Goal: Transaction & Acquisition: Purchase product/service

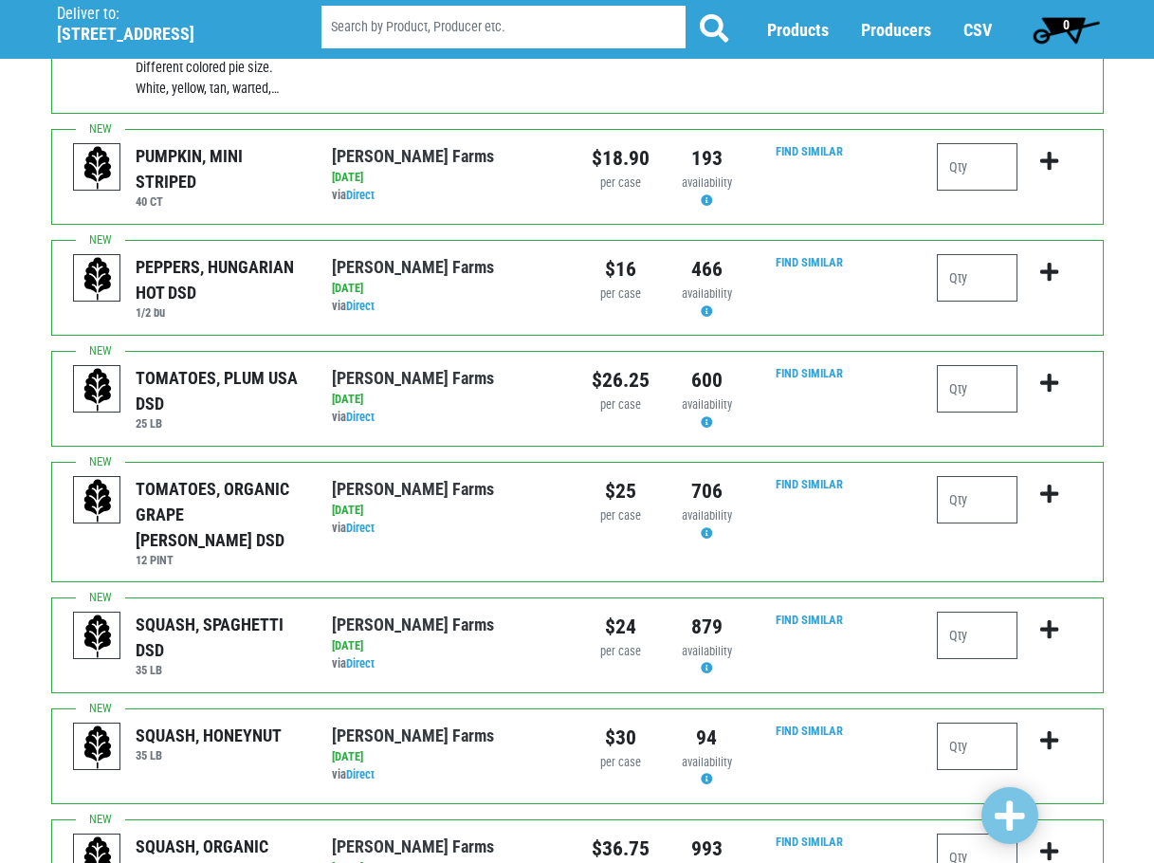
scroll to position [664, 0]
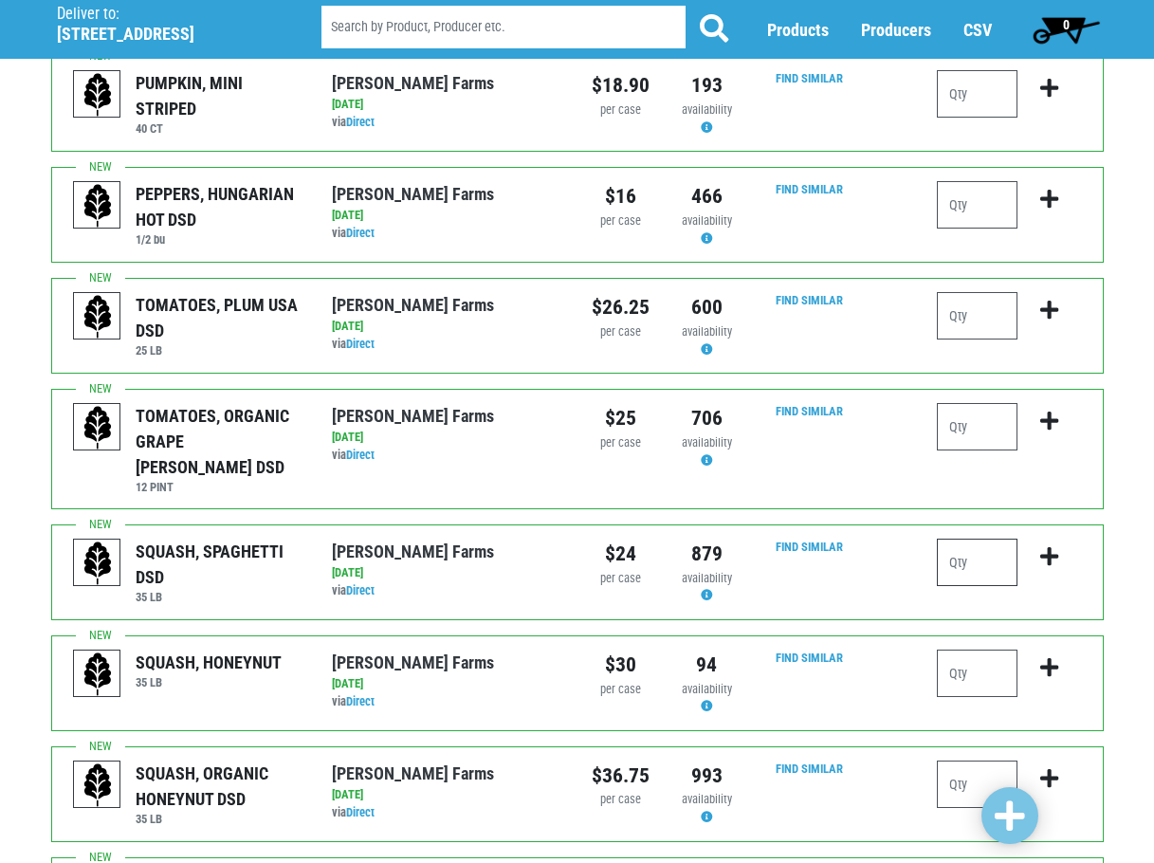
click at [988, 538] on input "number" at bounding box center [977, 561] width 81 height 47
type input "1"
click at [1041, 546] on icon "submit" at bounding box center [1049, 556] width 18 height 21
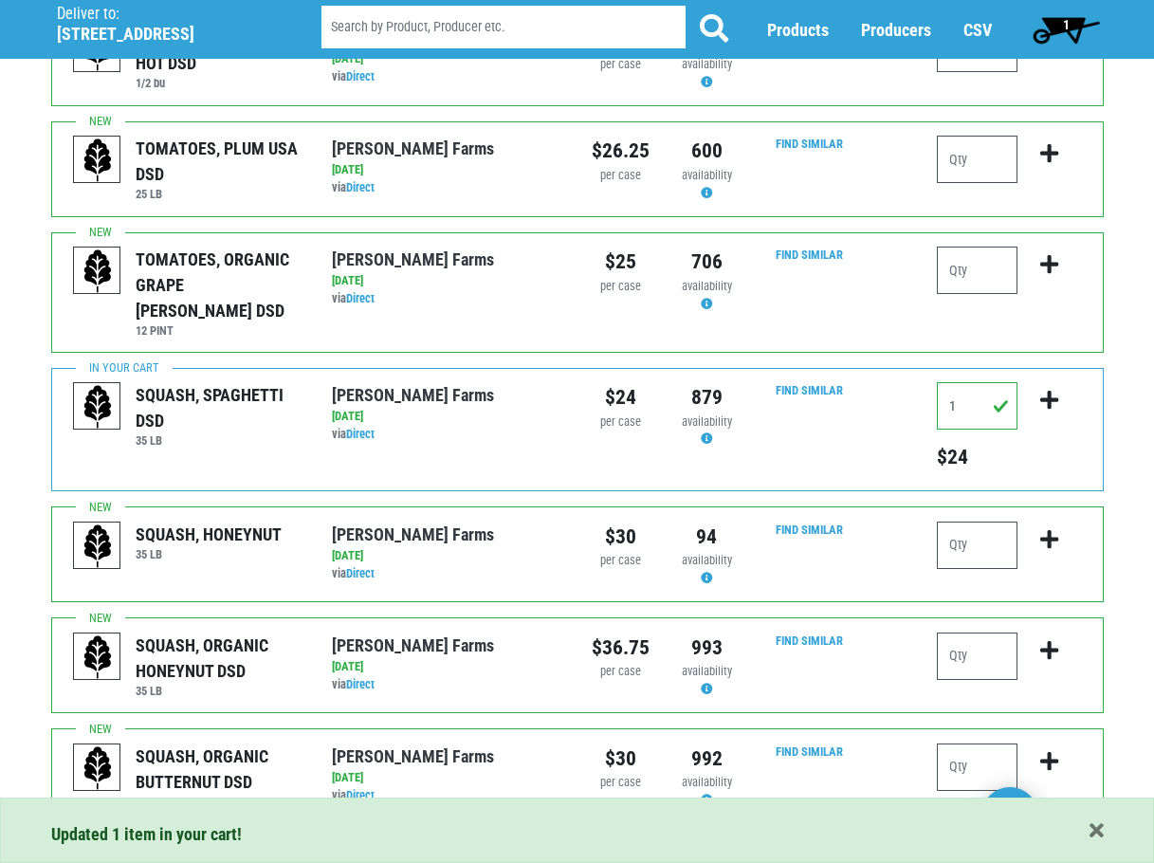
scroll to position [853, 0]
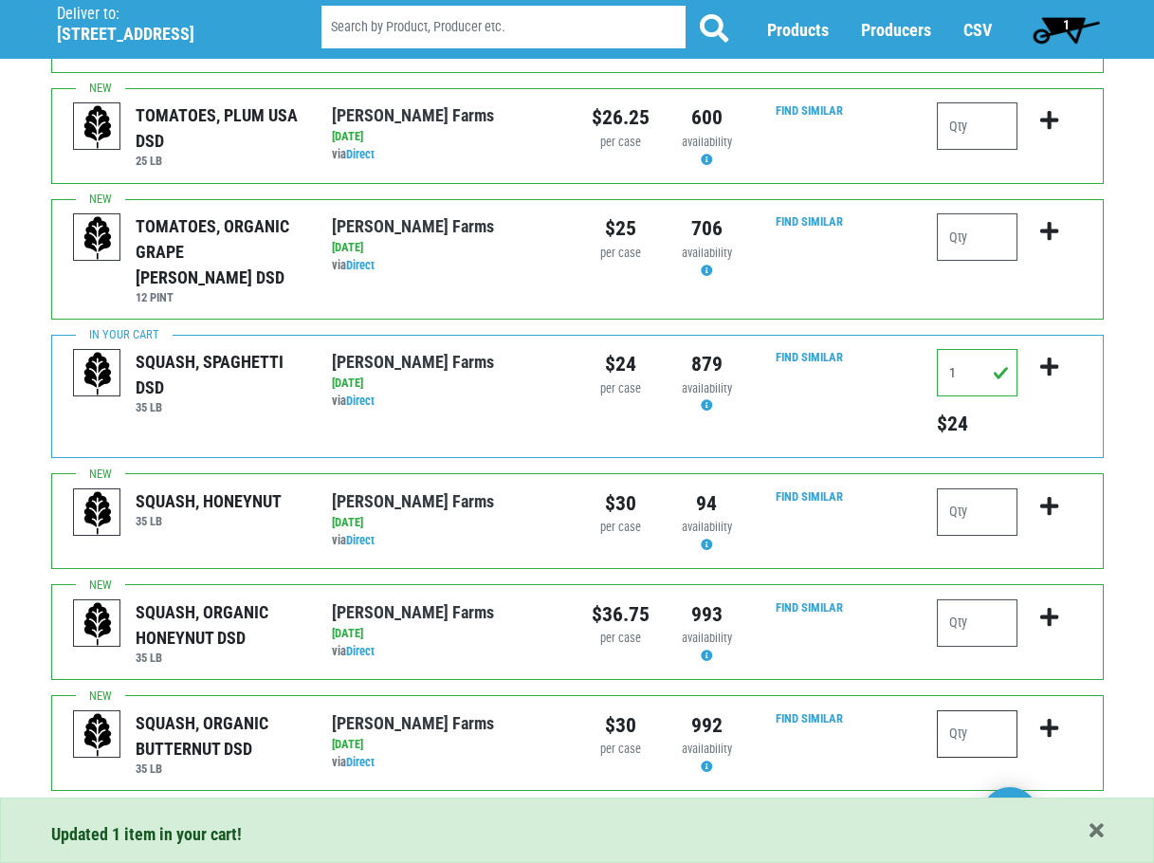
click at [977, 710] on input "number" at bounding box center [977, 733] width 81 height 47
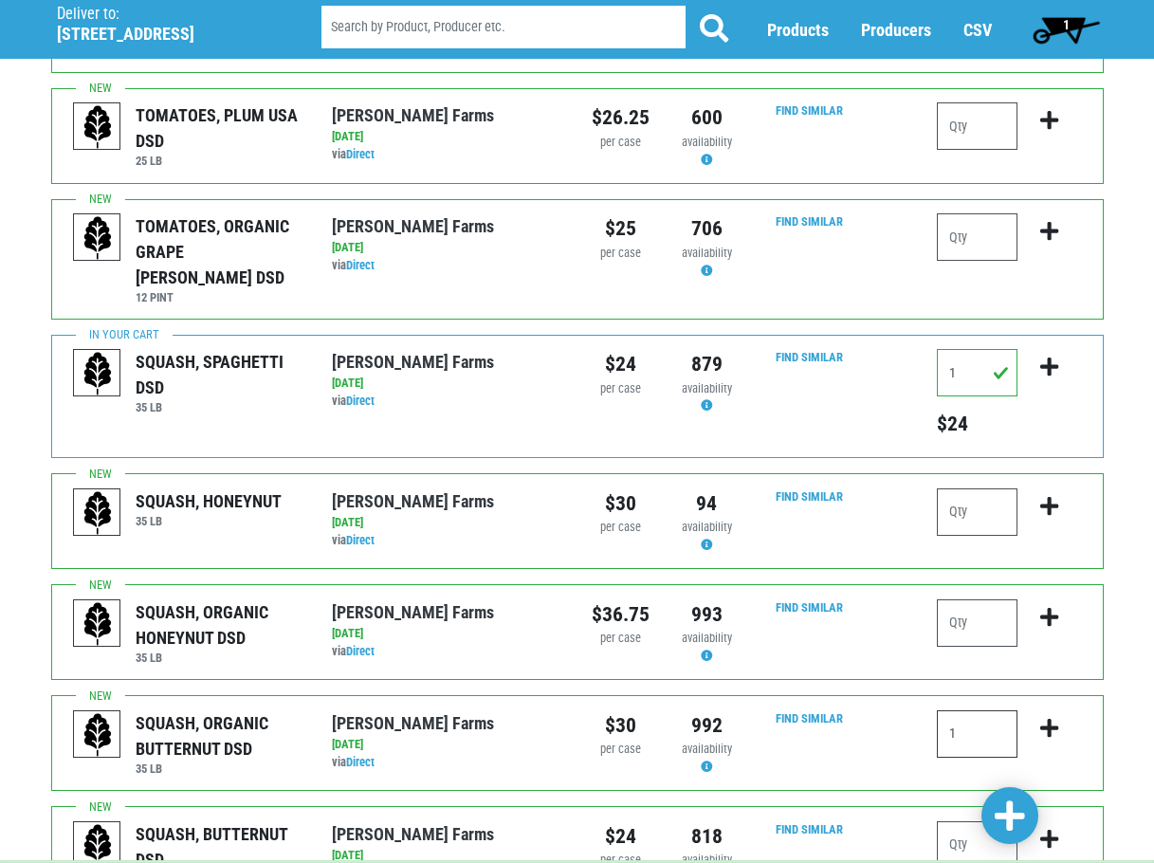
type input "1"
click at [1043, 710] on button "submit" at bounding box center [1049, 740] width 45 height 60
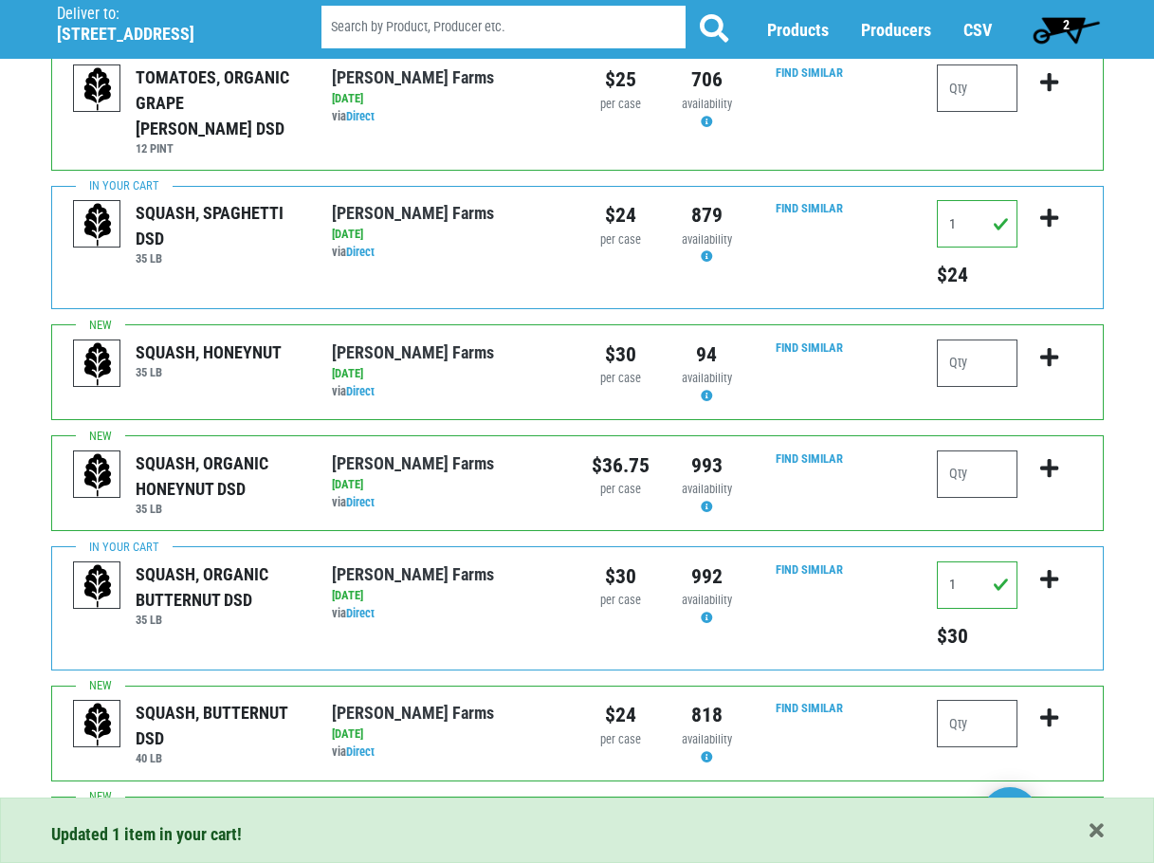
scroll to position [1043, 0]
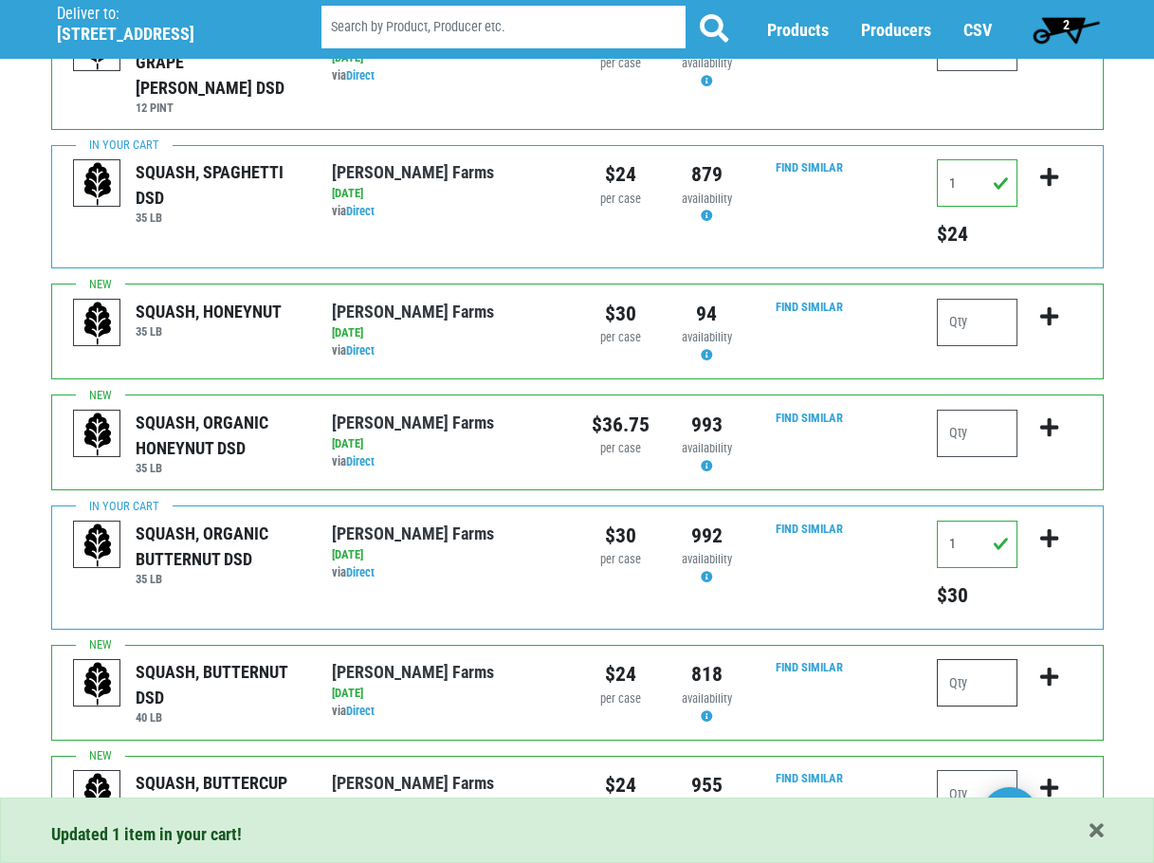
click at [961, 659] on input "number" at bounding box center [977, 682] width 81 height 47
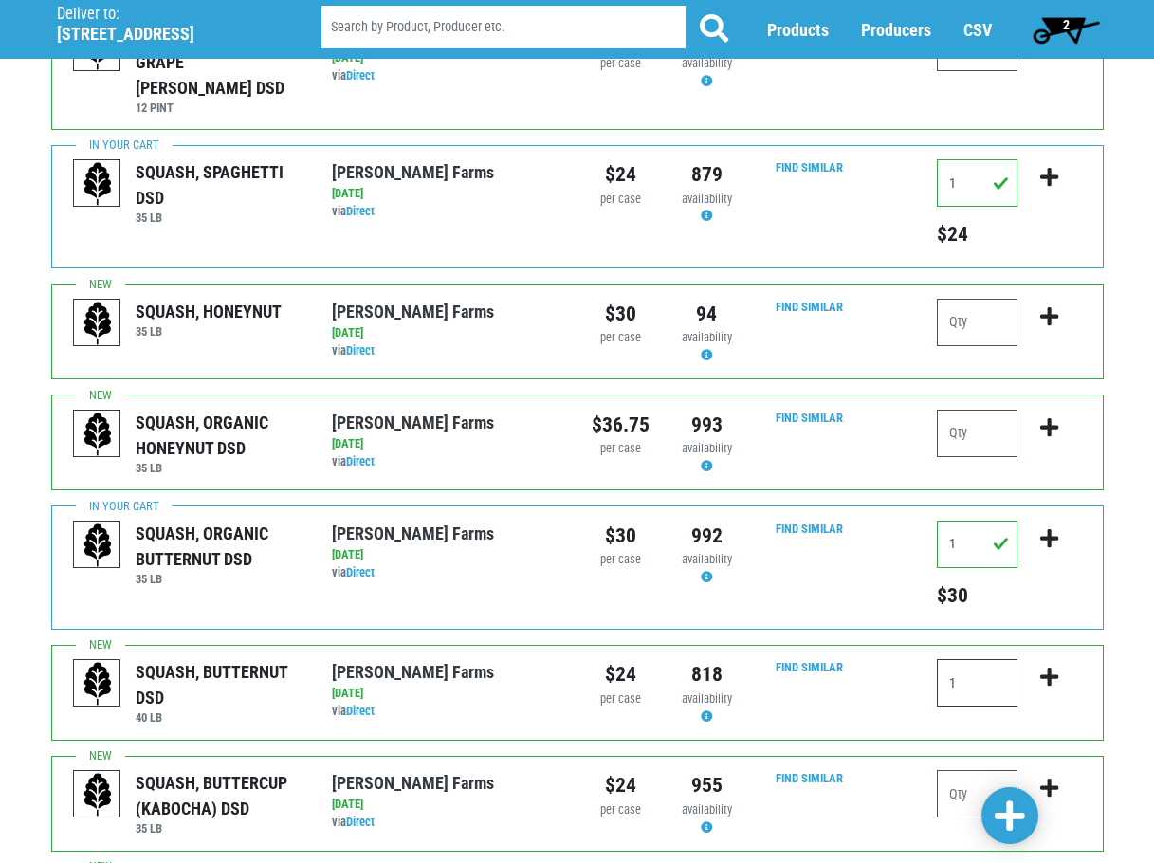
type input "1"
click at [1055, 659] on button "submit" at bounding box center [1049, 689] width 45 height 60
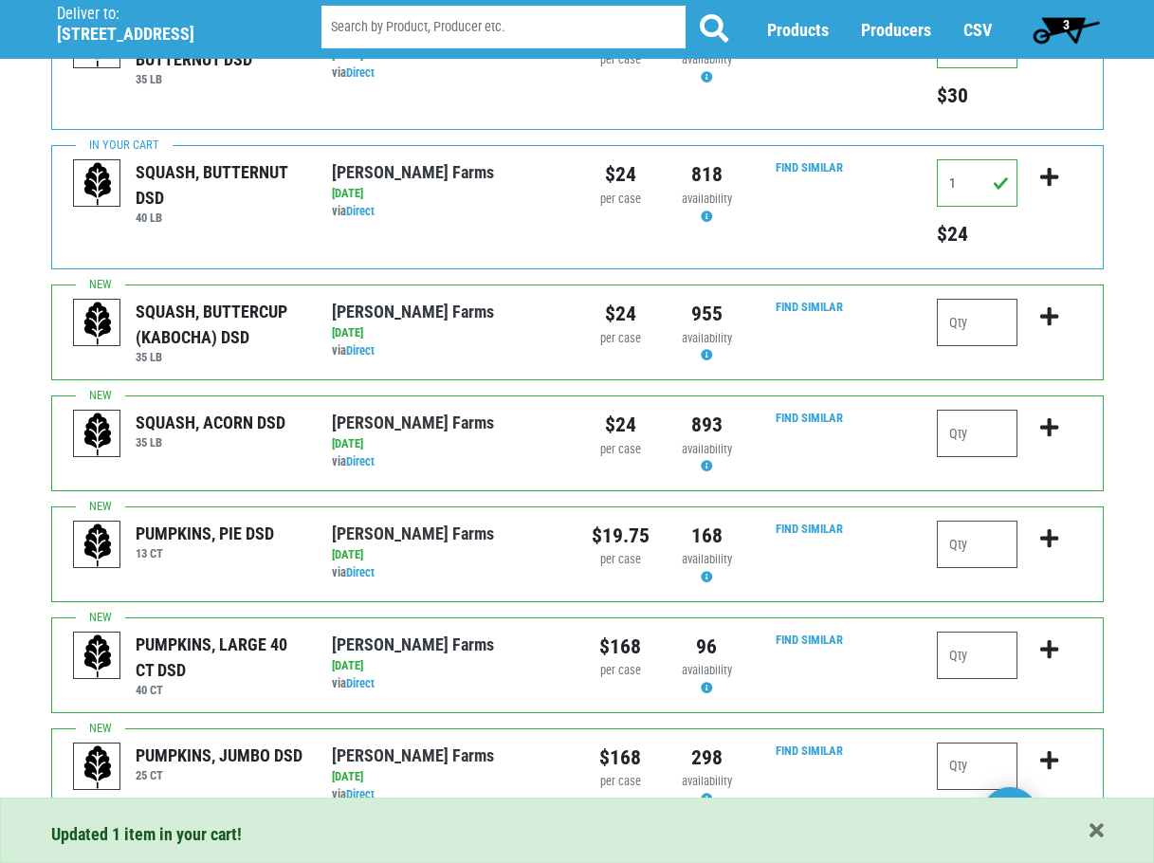
scroll to position [1612, 0]
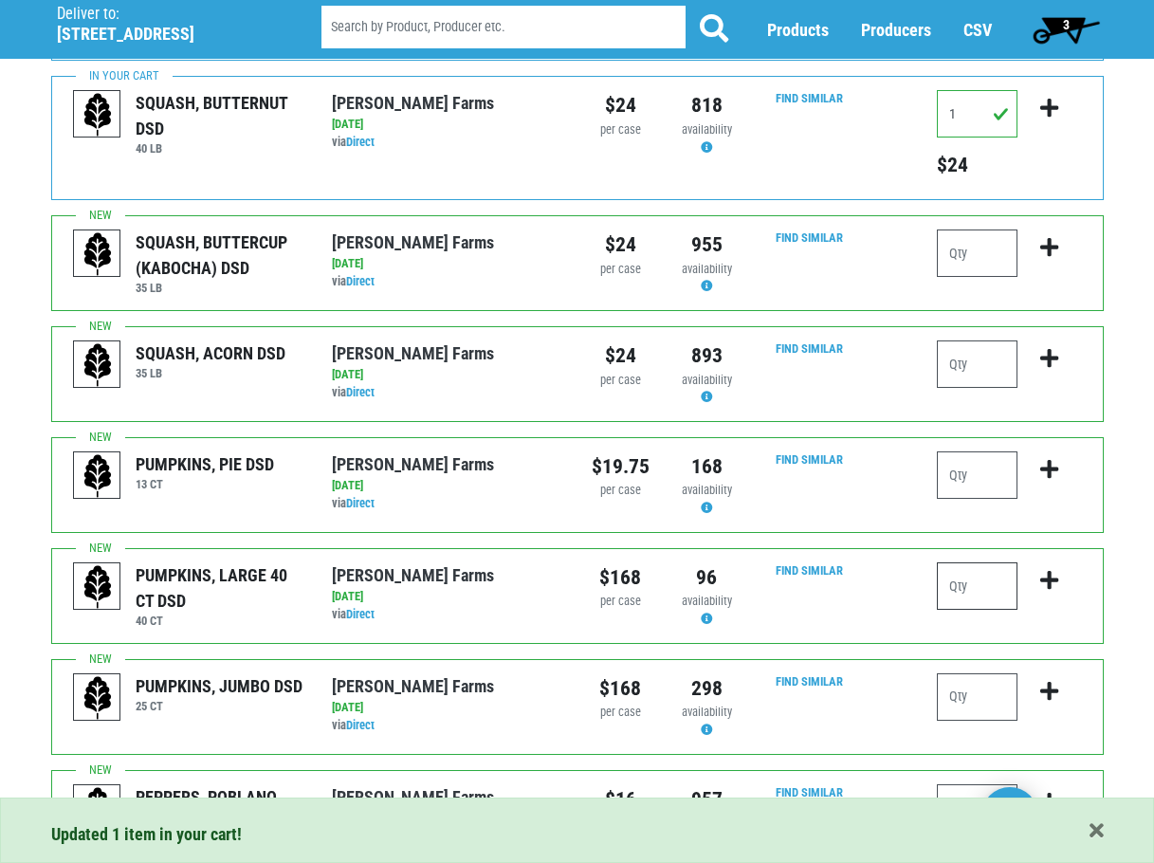
click at [948, 562] on input "number" at bounding box center [977, 585] width 81 height 47
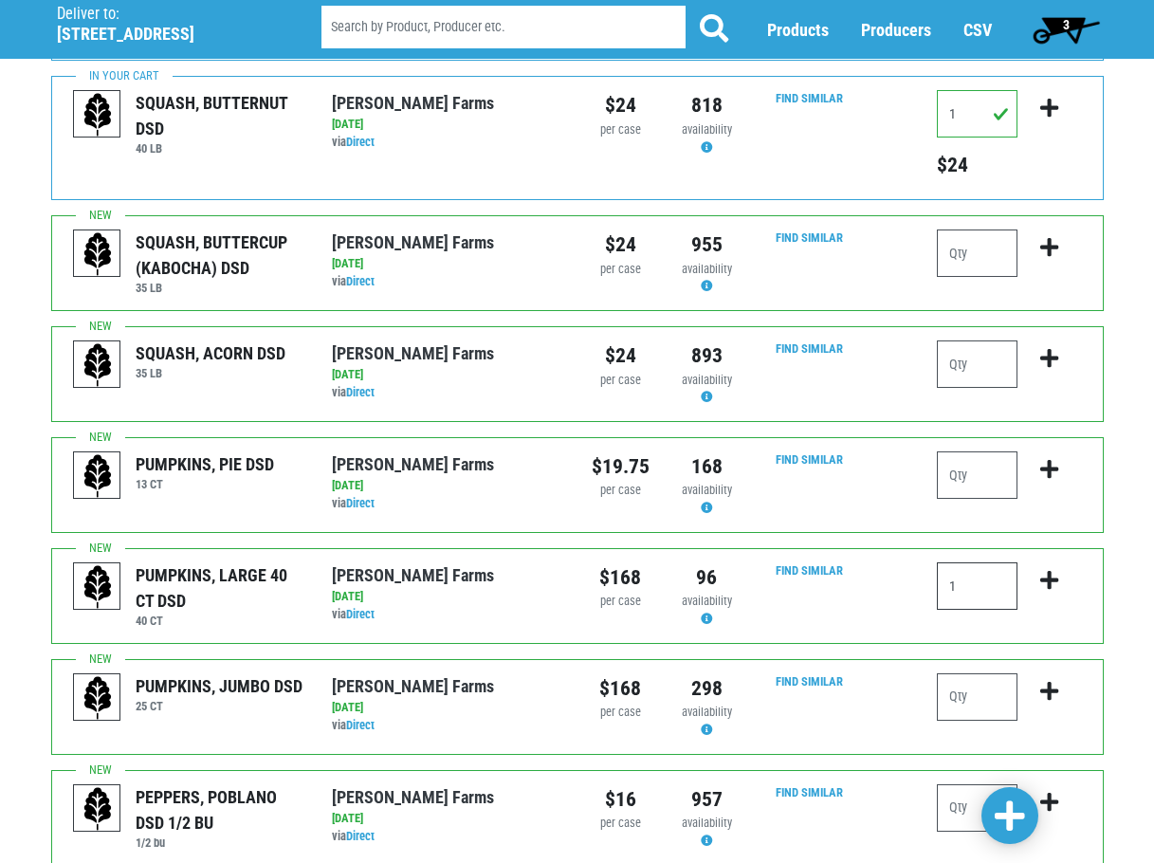
type input "1"
click at [1029, 562] on button "submit" at bounding box center [1049, 592] width 45 height 60
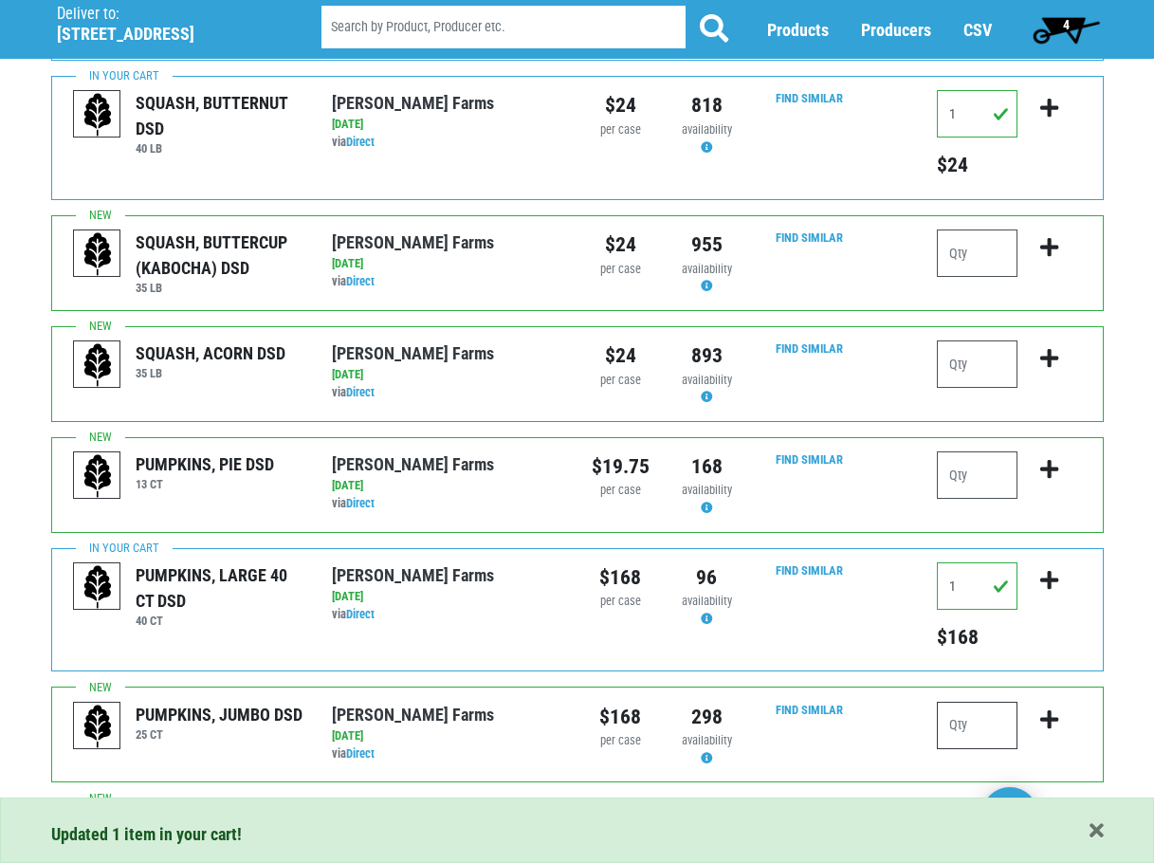
click at [984, 701] on input "number" at bounding box center [977, 724] width 81 height 47
type input "1"
click at [1040, 709] on icon "submit" at bounding box center [1049, 719] width 18 height 21
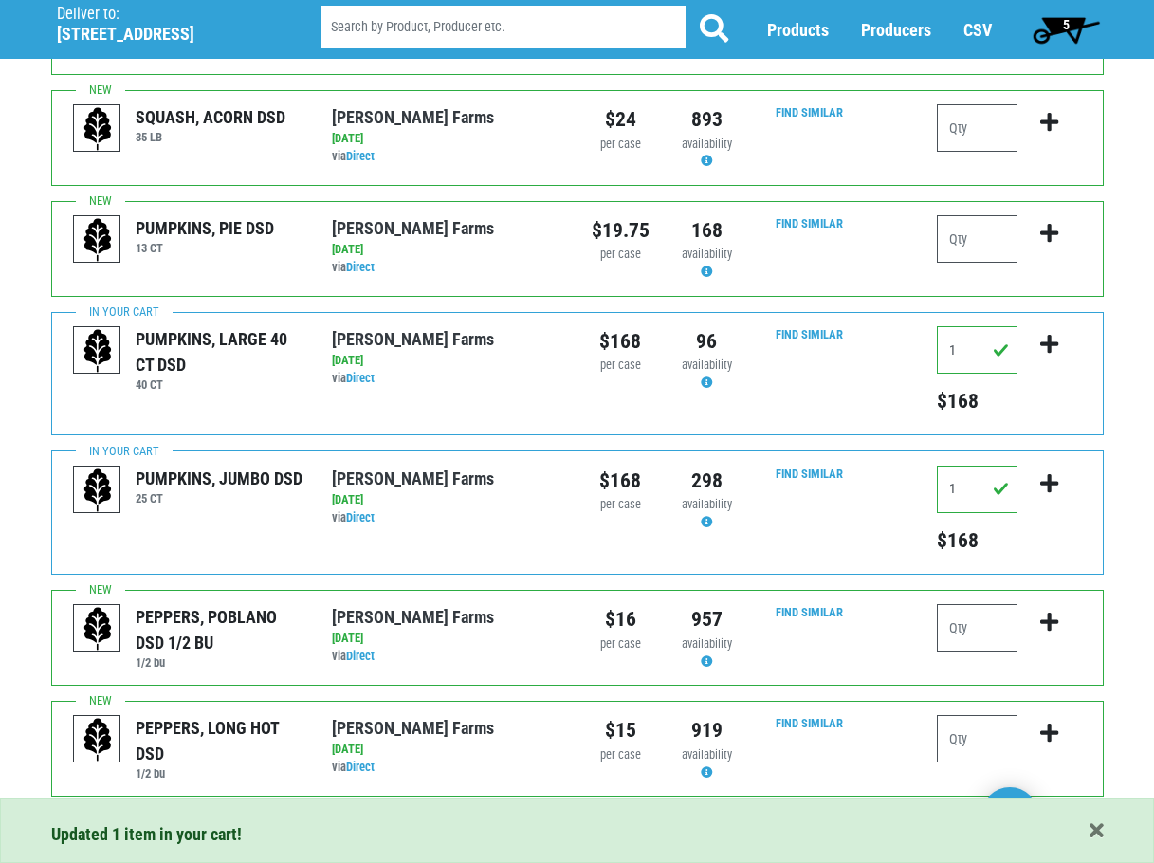
scroll to position [1851, 0]
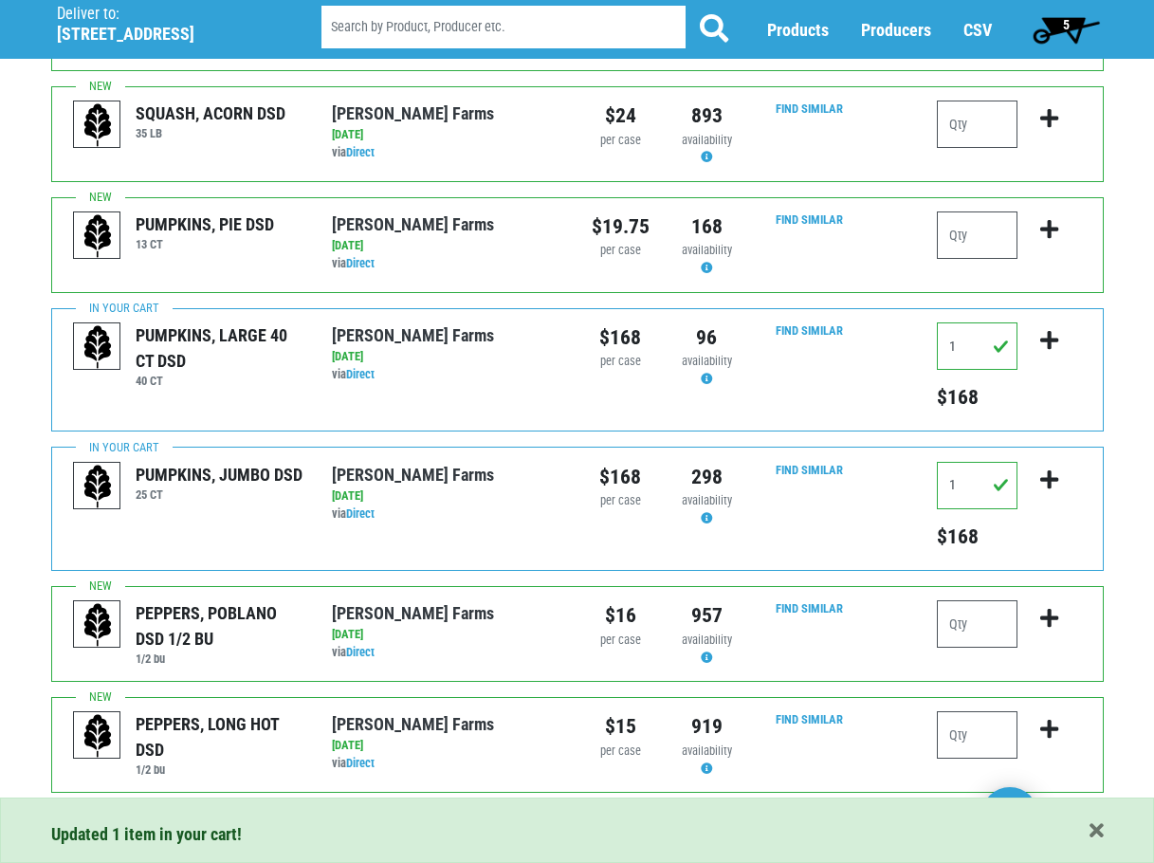
click at [144, 816] on link "2" at bounding box center [151, 833] width 31 height 34
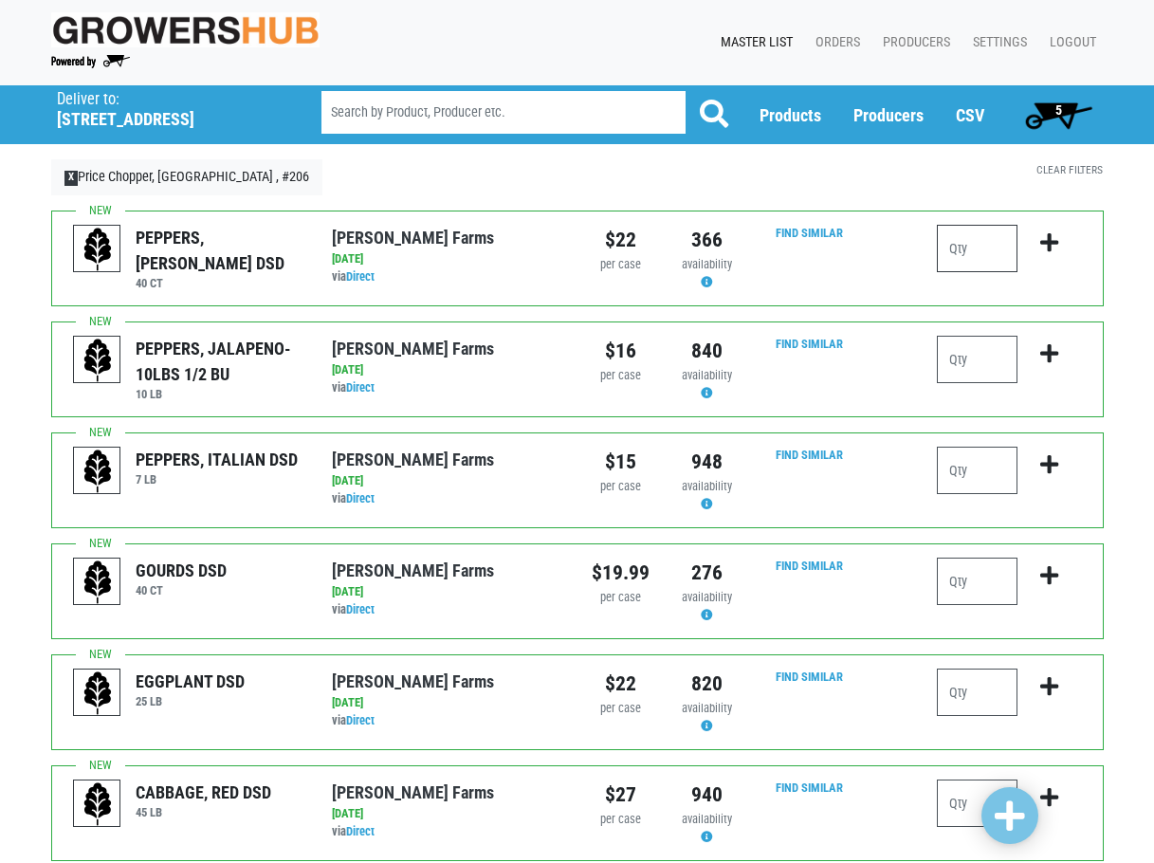
click at [962, 262] on input "number" at bounding box center [977, 248] width 81 height 47
type input "4"
click at [1050, 245] on icon "submit" at bounding box center [1049, 242] width 18 height 21
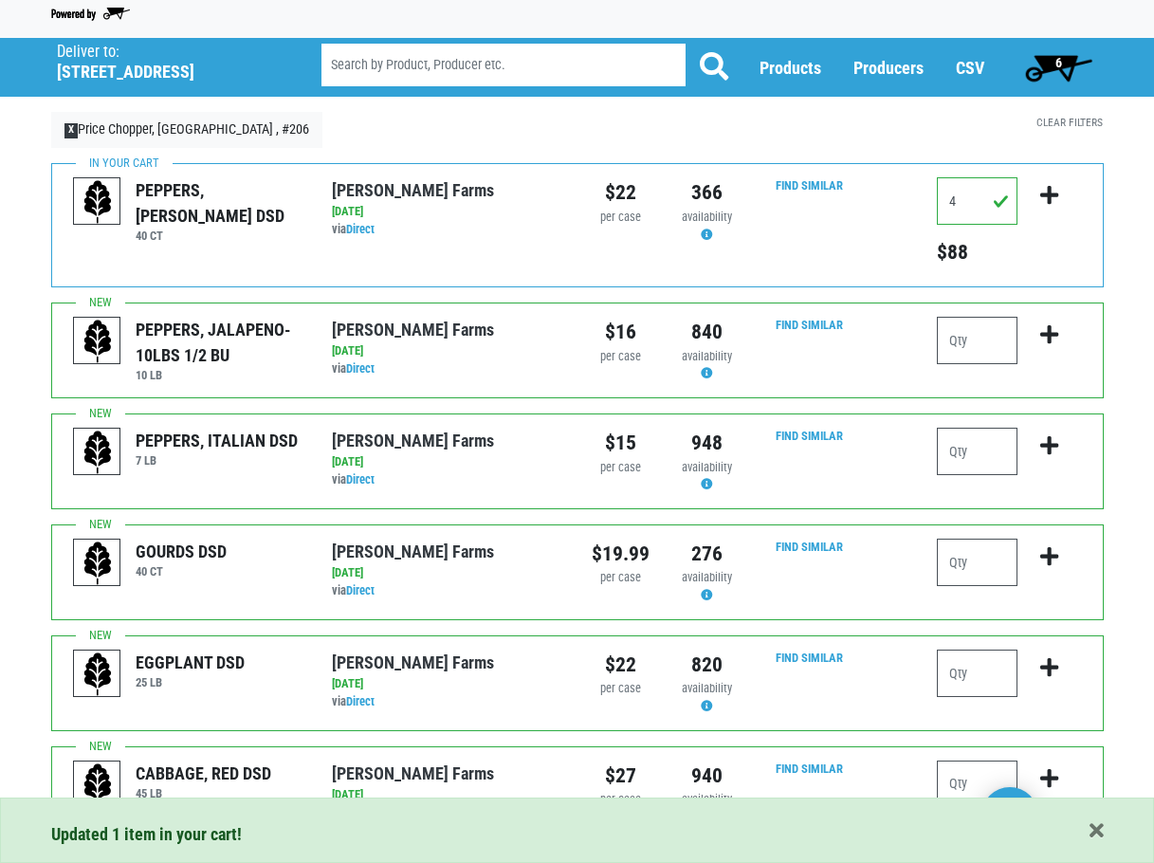
scroll to position [95, 0]
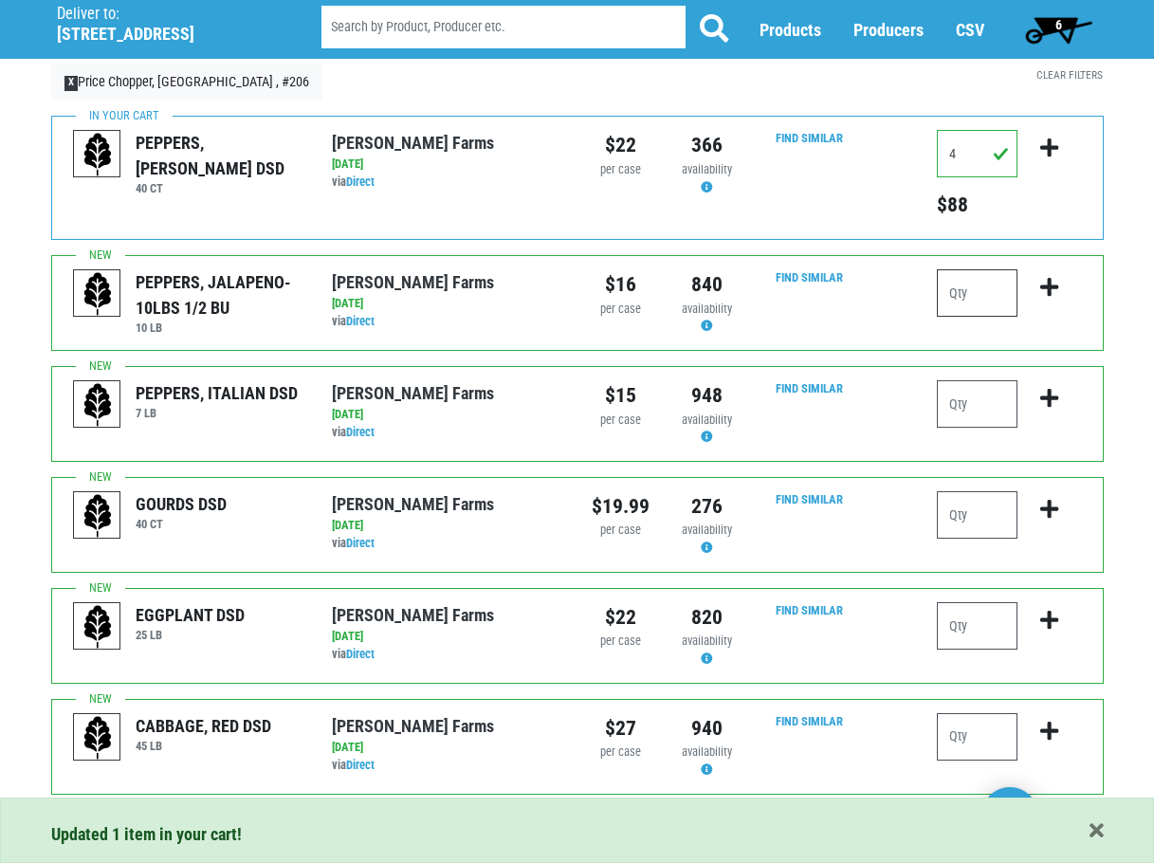
click at [977, 295] on input "number" at bounding box center [977, 292] width 81 height 47
type input "1"
click at [1064, 282] on button "submit" at bounding box center [1049, 299] width 45 height 60
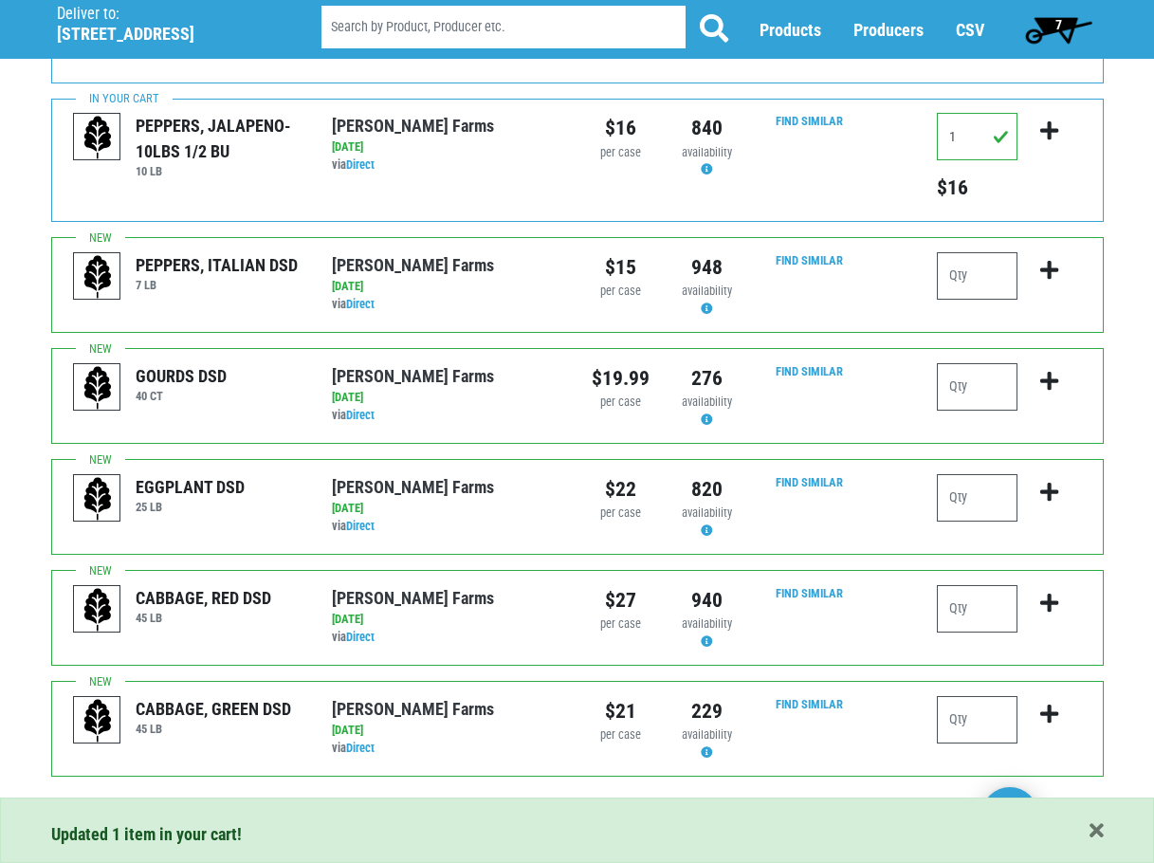
scroll to position [285, 0]
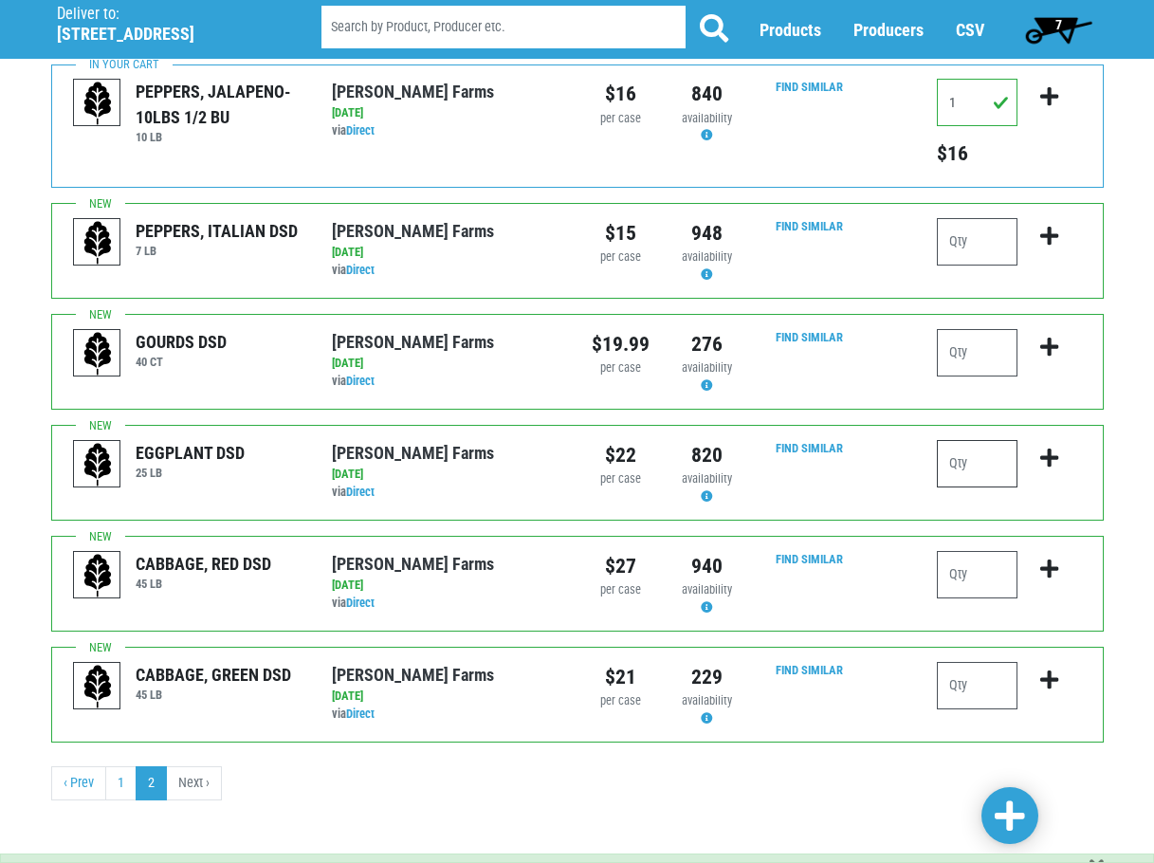
click at [983, 455] on input "number" at bounding box center [977, 463] width 81 height 47
type input "1"
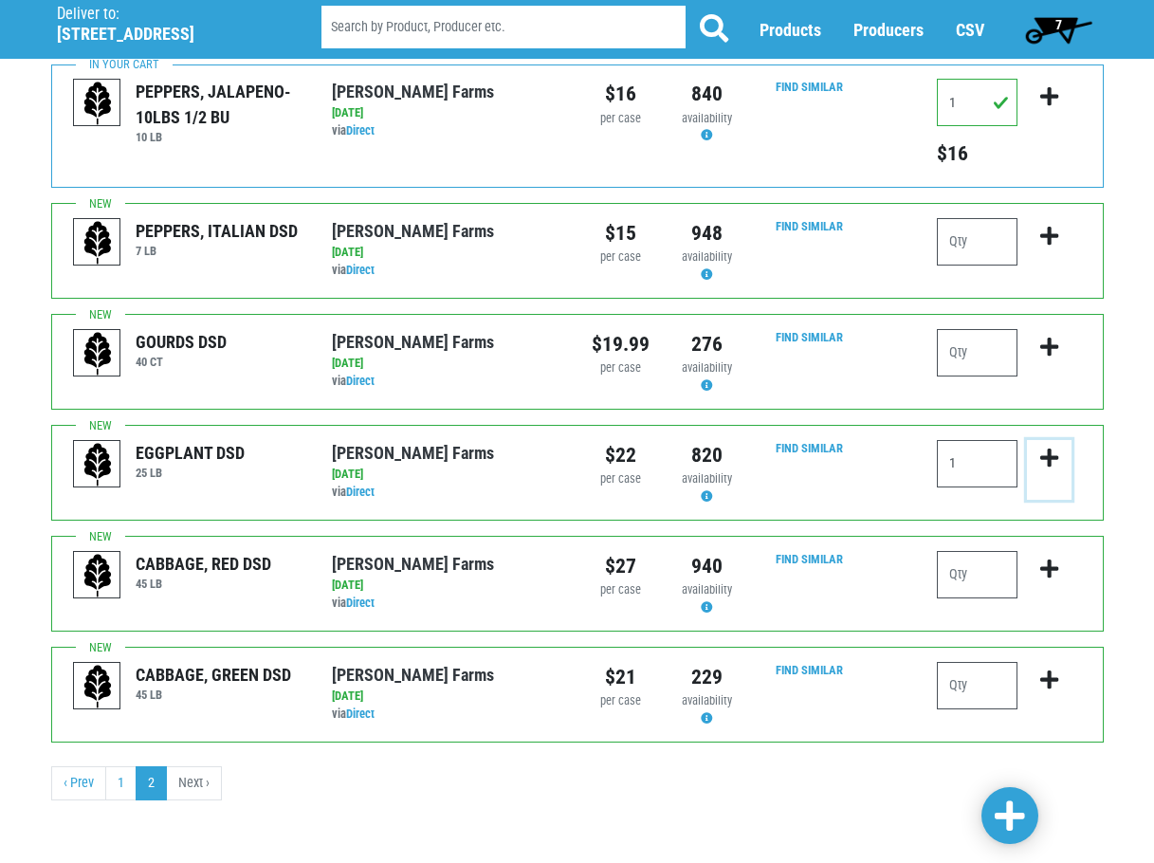
click at [1042, 463] on icon "submit" at bounding box center [1049, 457] width 18 height 21
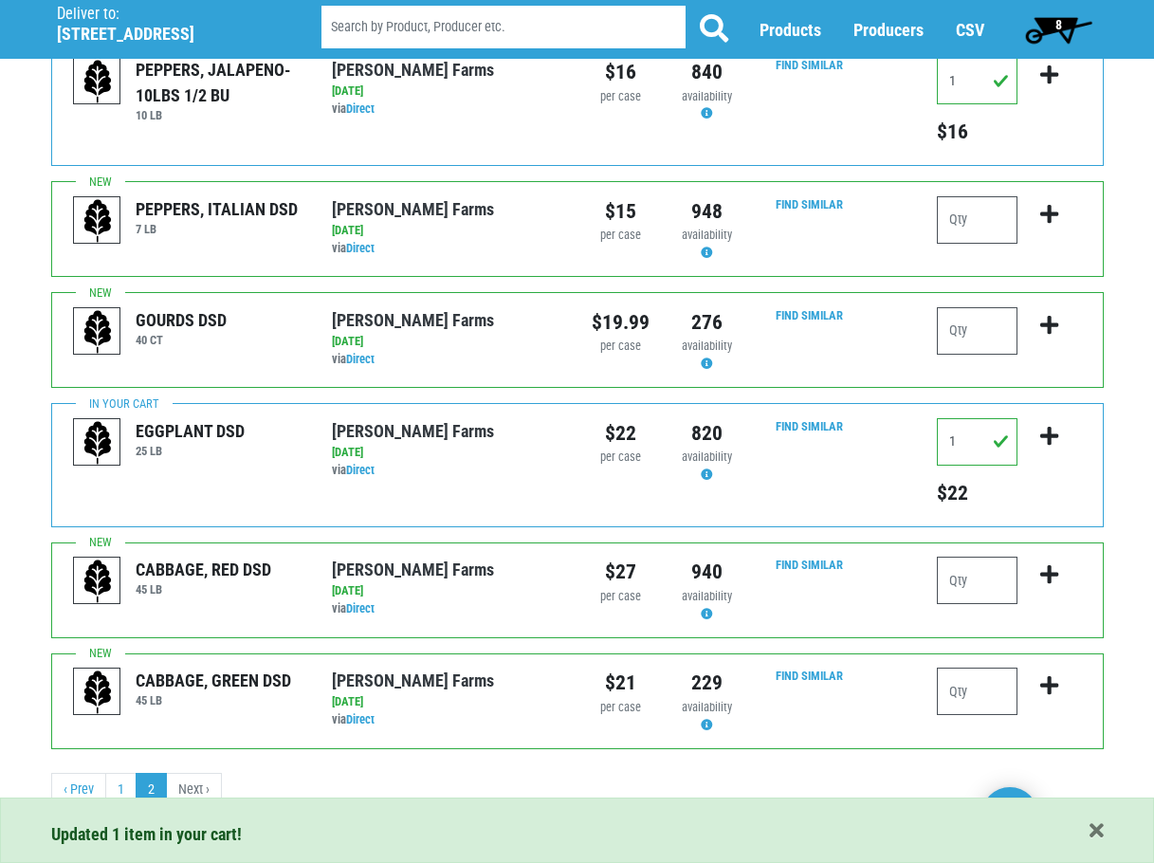
scroll to position [314, 0]
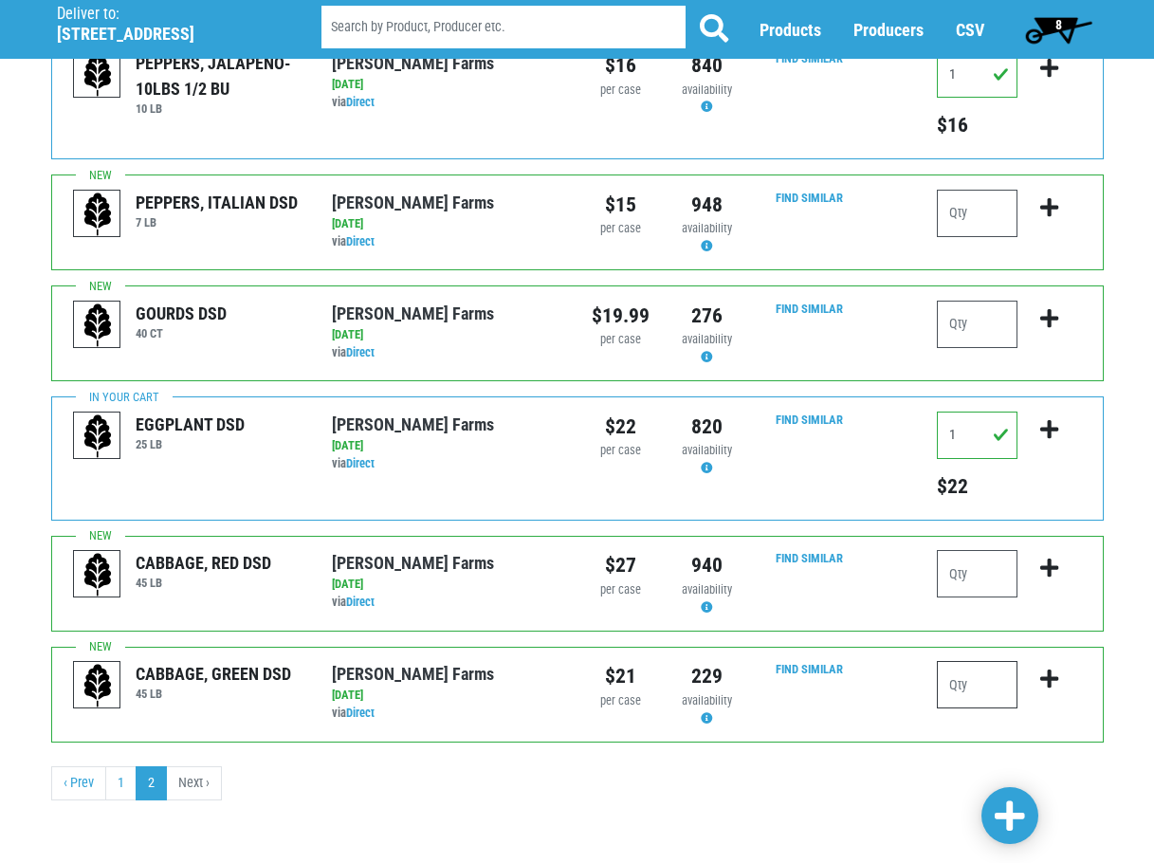
click at [974, 687] on input "number" at bounding box center [977, 684] width 81 height 47
type input "2"
click at [1047, 684] on icon "submit" at bounding box center [1049, 678] width 18 height 21
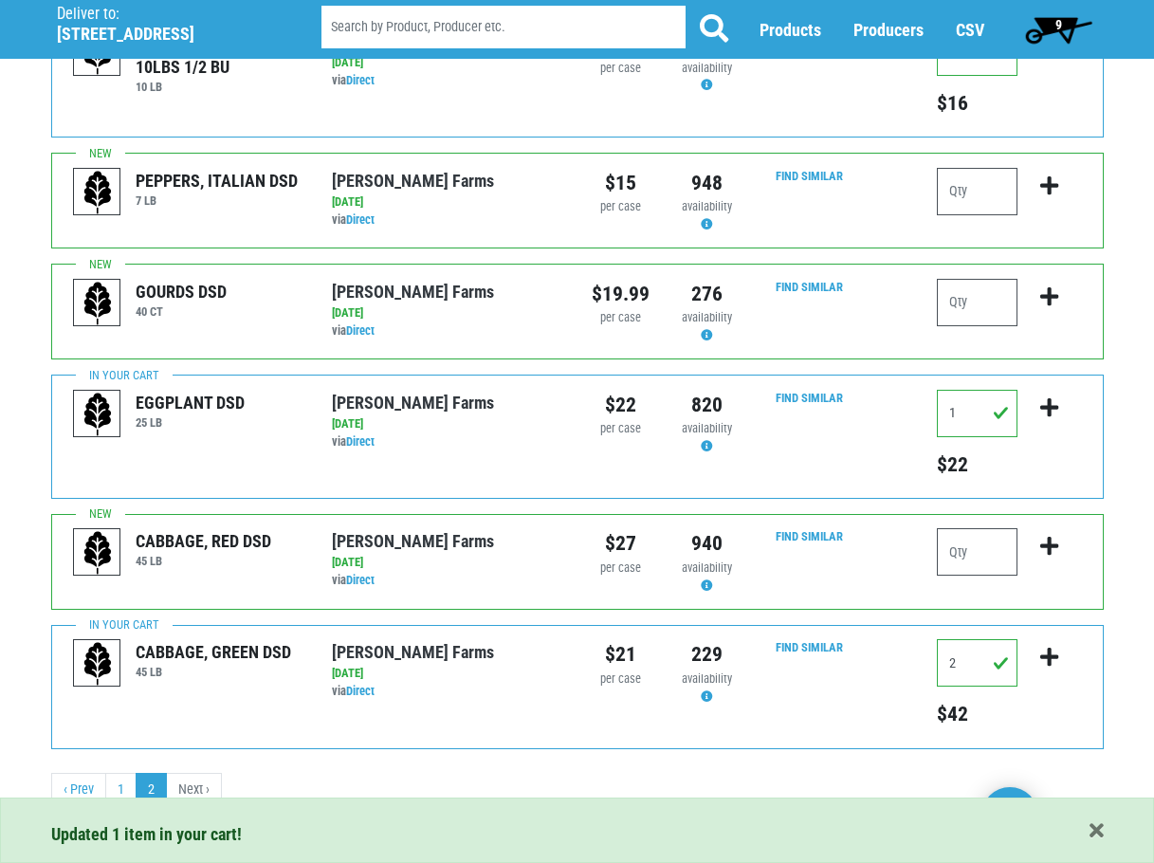
scroll to position [342, 0]
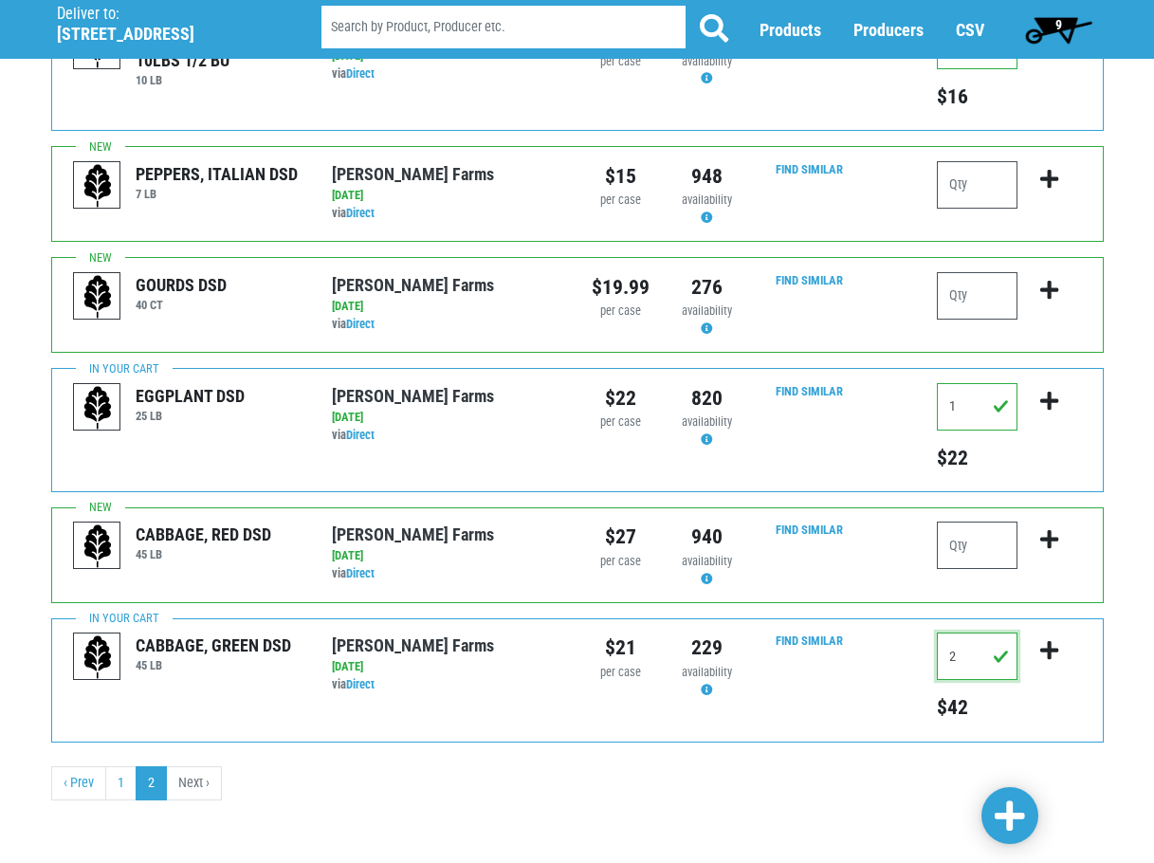
click at [954, 652] on input "2" at bounding box center [977, 655] width 81 height 47
click at [946, 653] on input "2" at bounding box center [977, 655] width 81 height 47
type input "1"
click at [1047, 654] on icon "submit" at bounding box center [1049, 650] width 18 height 21
click at [123, 778] on link "1" at bounding box center [120, 783] width 31 height 34
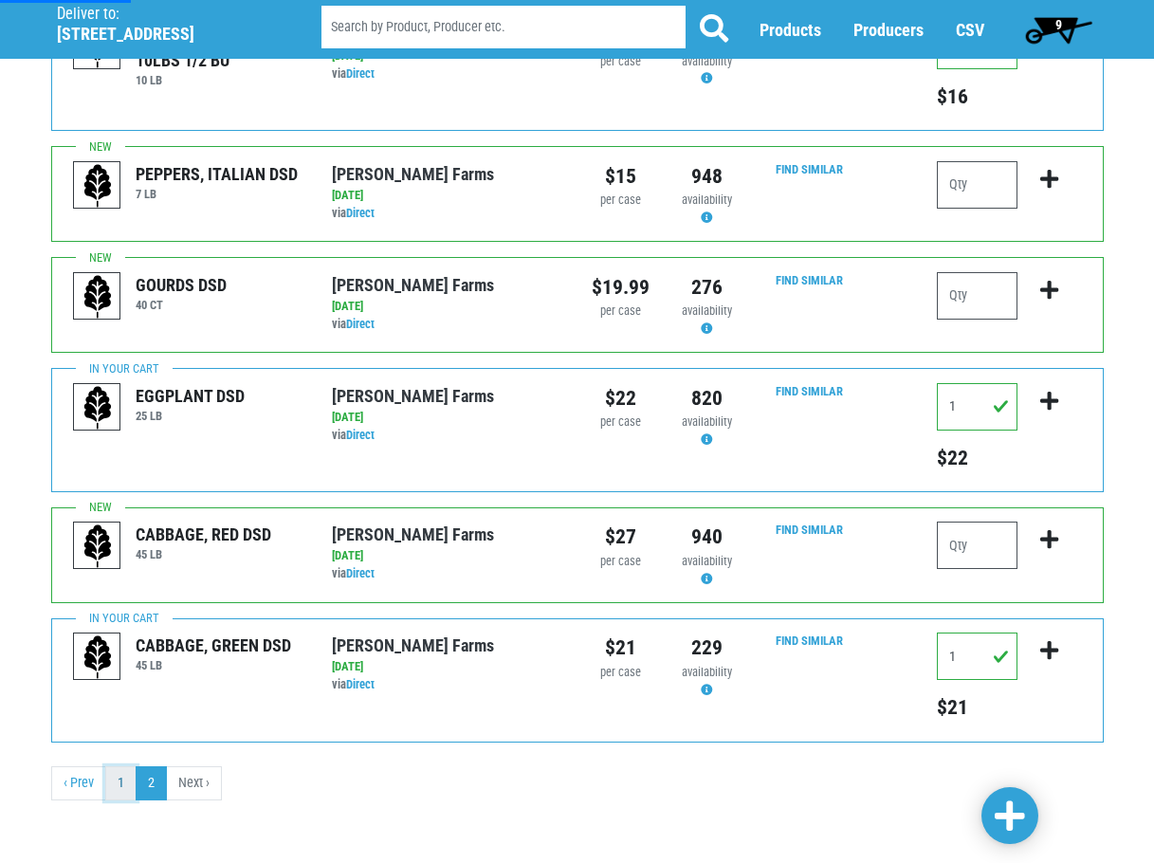
click at [120, 779] on link "1" at bounding box center [120, 783] width 31 height 34
click at [82, 786] on link "‹ Prev" at bounding box center [78, 783] width 55 height 34
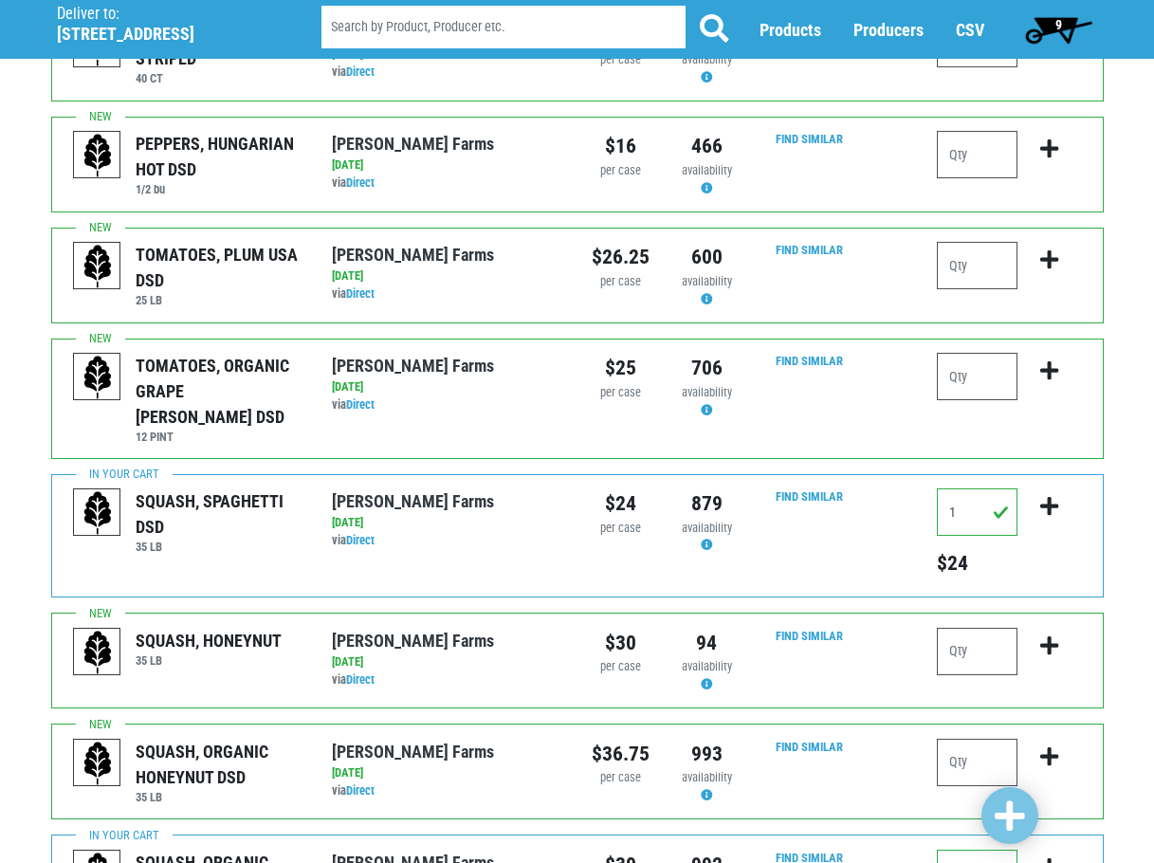
scroll to position [758, 0]
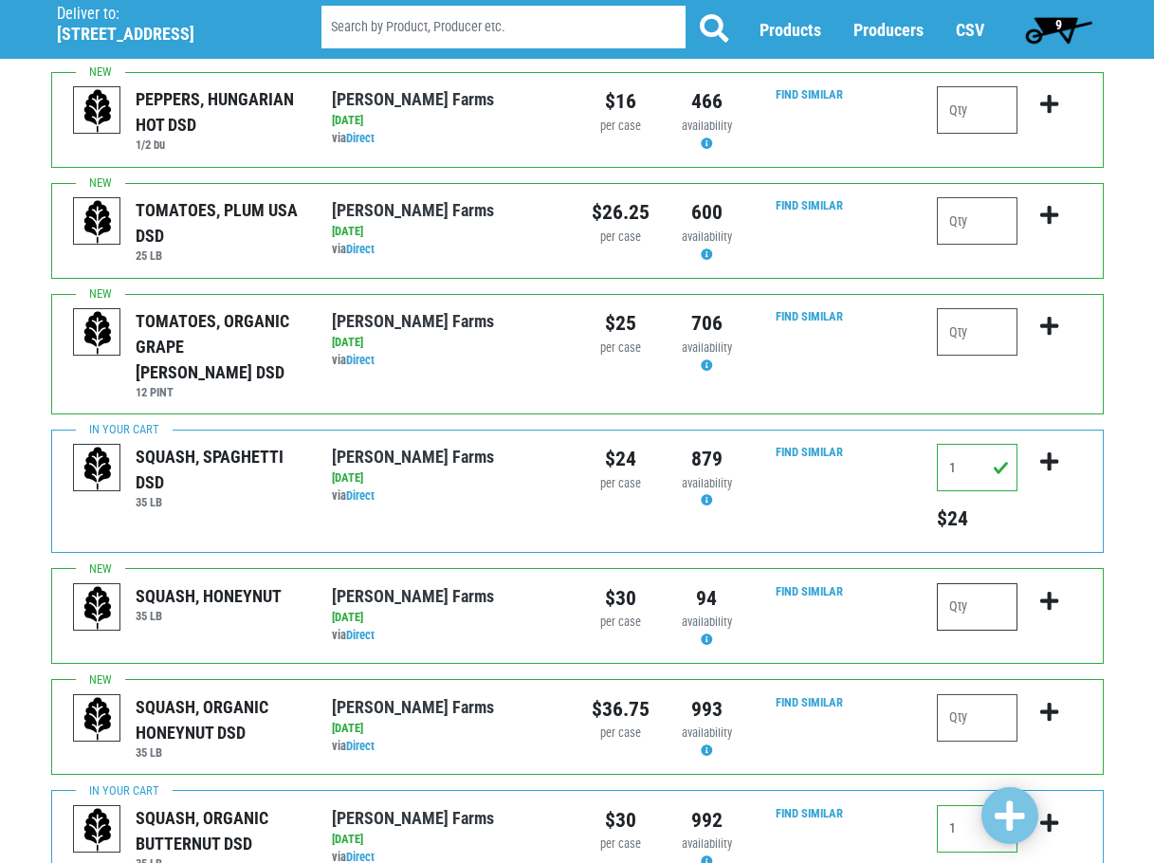
click at [953, 583] on input "number" at bounding box center [977, 606] width 81 height 47
type input "1"
click at [1038, 583] on button "submit" at bounding box center [1049, 613] width 45 height 60
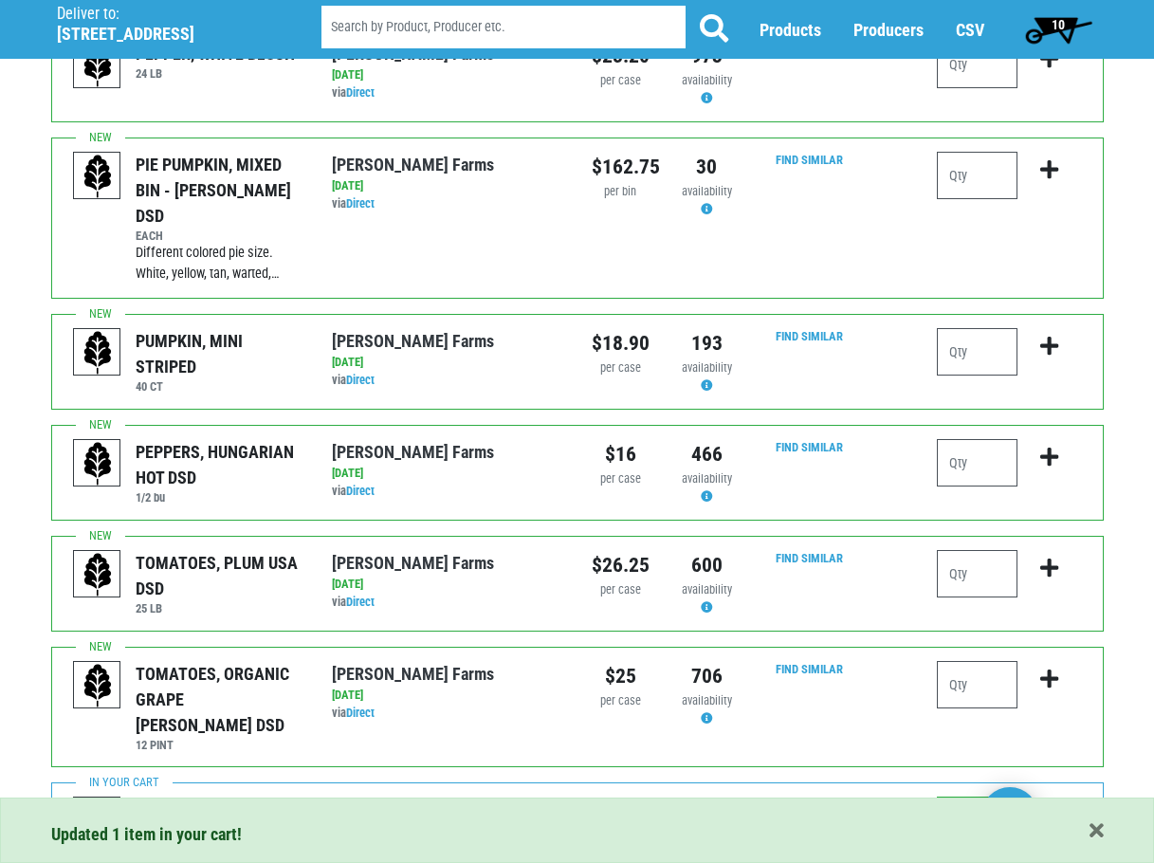
scroll to position [379, 0]
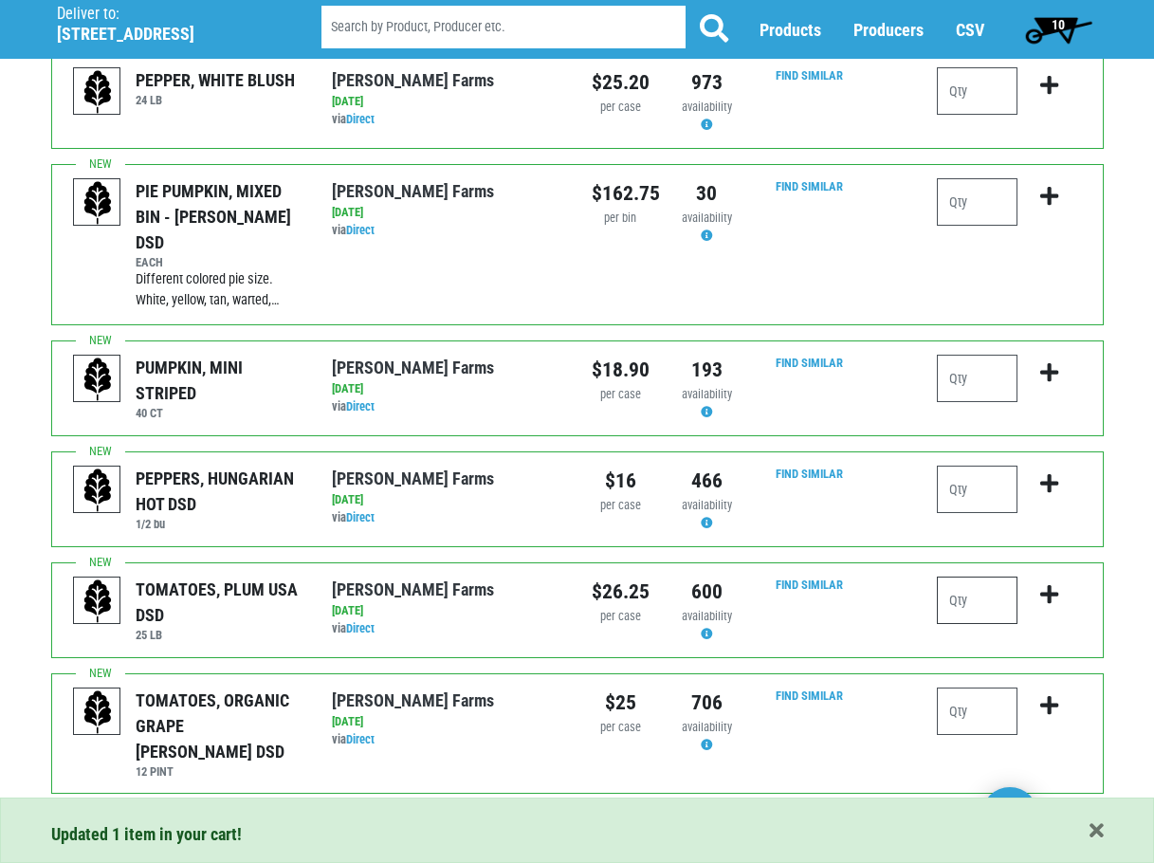
click at [973, 576] on input "number" at bounding box center [977, 599] width 81 height 47
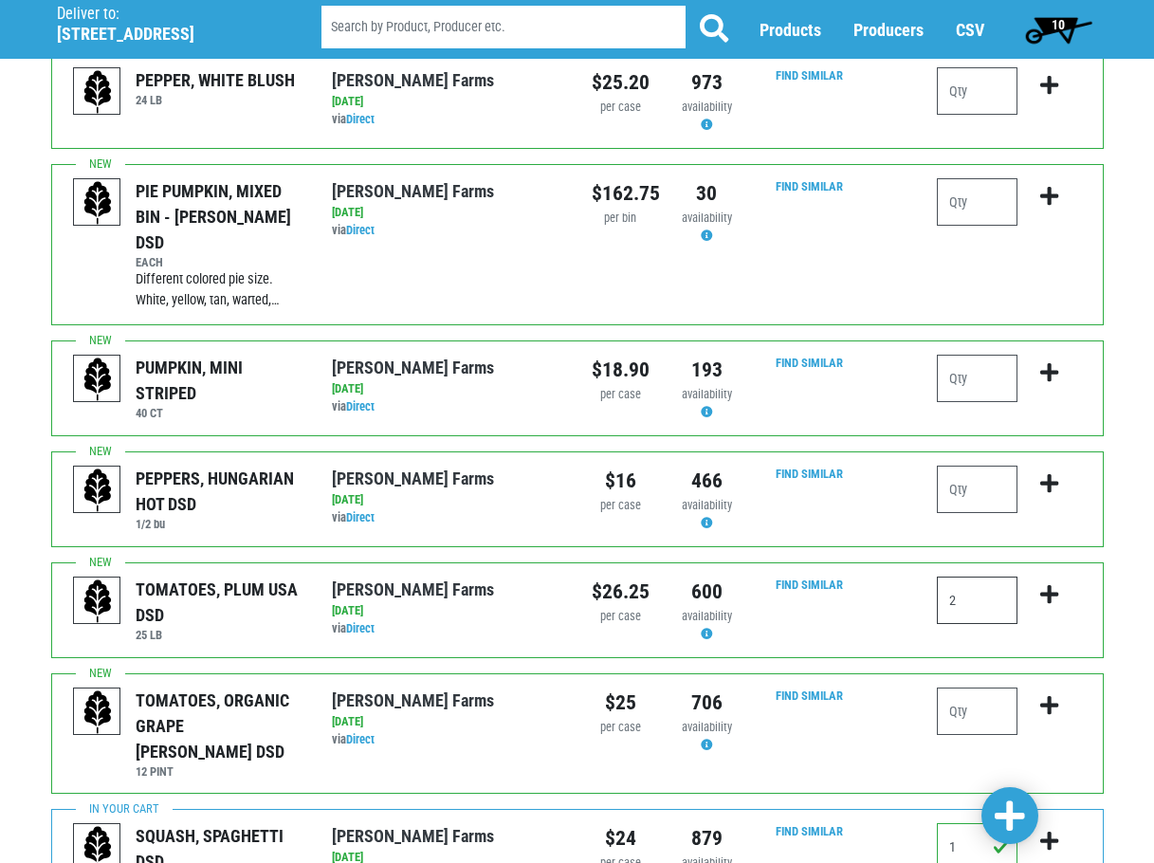
type input "2"
click at [1054, 584] on icon "submit" at bounding box center [1049, 594] width 18 height 21
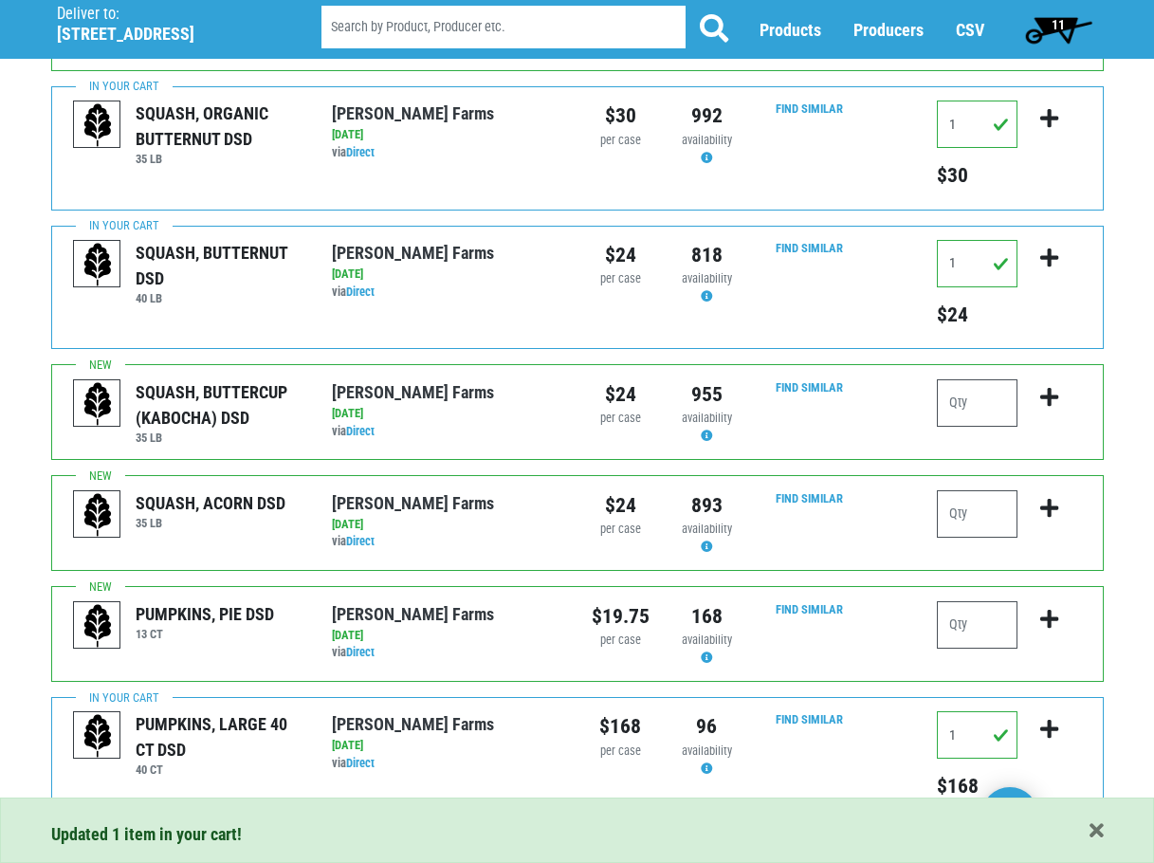
scroll to position [1612, 0]
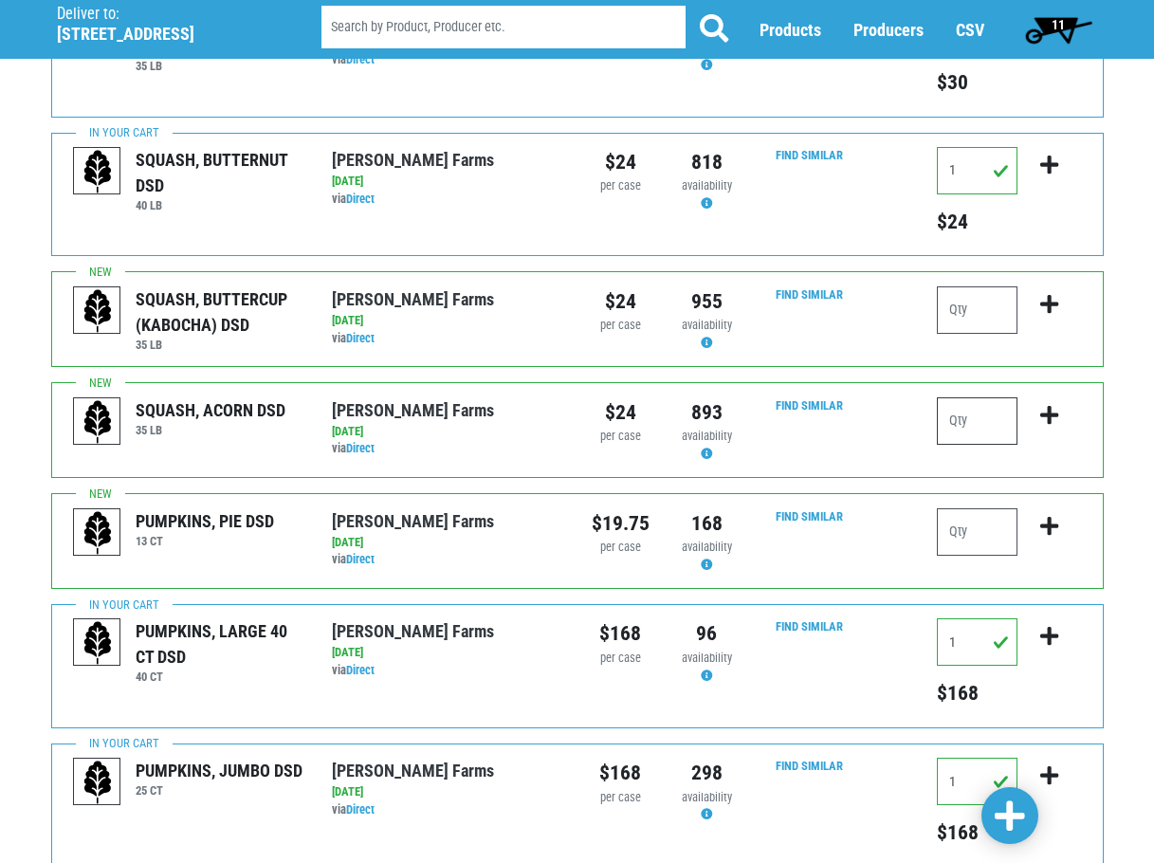
click at [956, 397] on input "number" at bounding box center [977, 420] width 81 height 47
type input "1"
click at [1051, 405] on icon "submit" at bounding box center [1049, 415] width 18 height 21
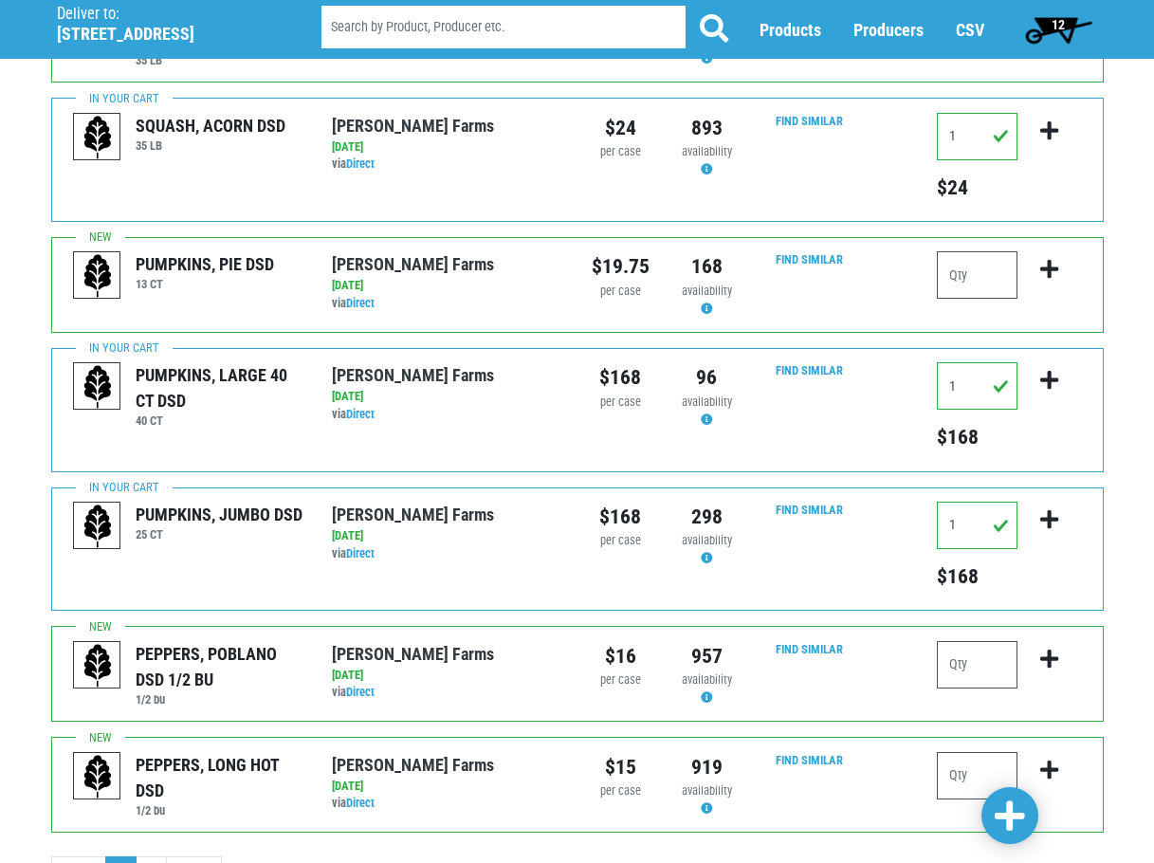
scroll to position [1936, 0]
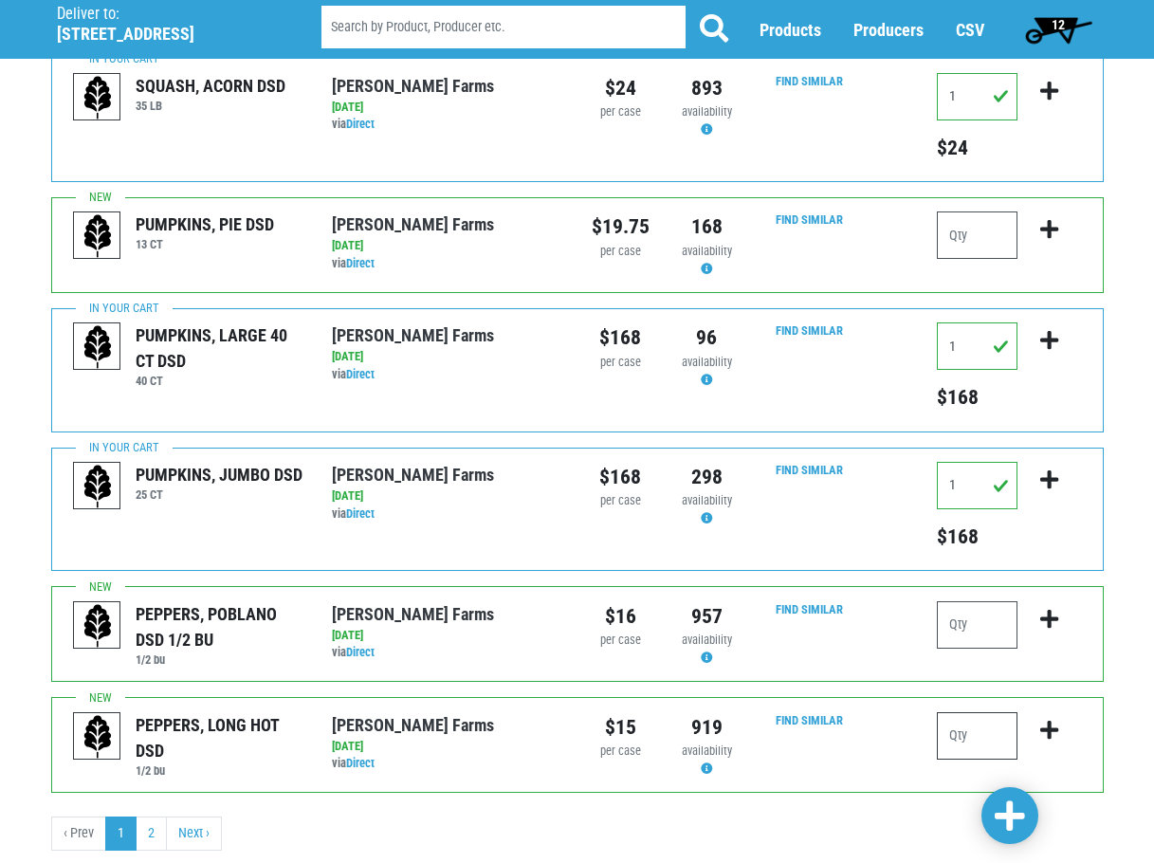
click at [982, 712] on input "number" at bounding box center [977, 735] width 81 height 47
type input "1"
click at [1052, 719] on icon "submit" at bounding box center [1049, 729] width 18 height 21
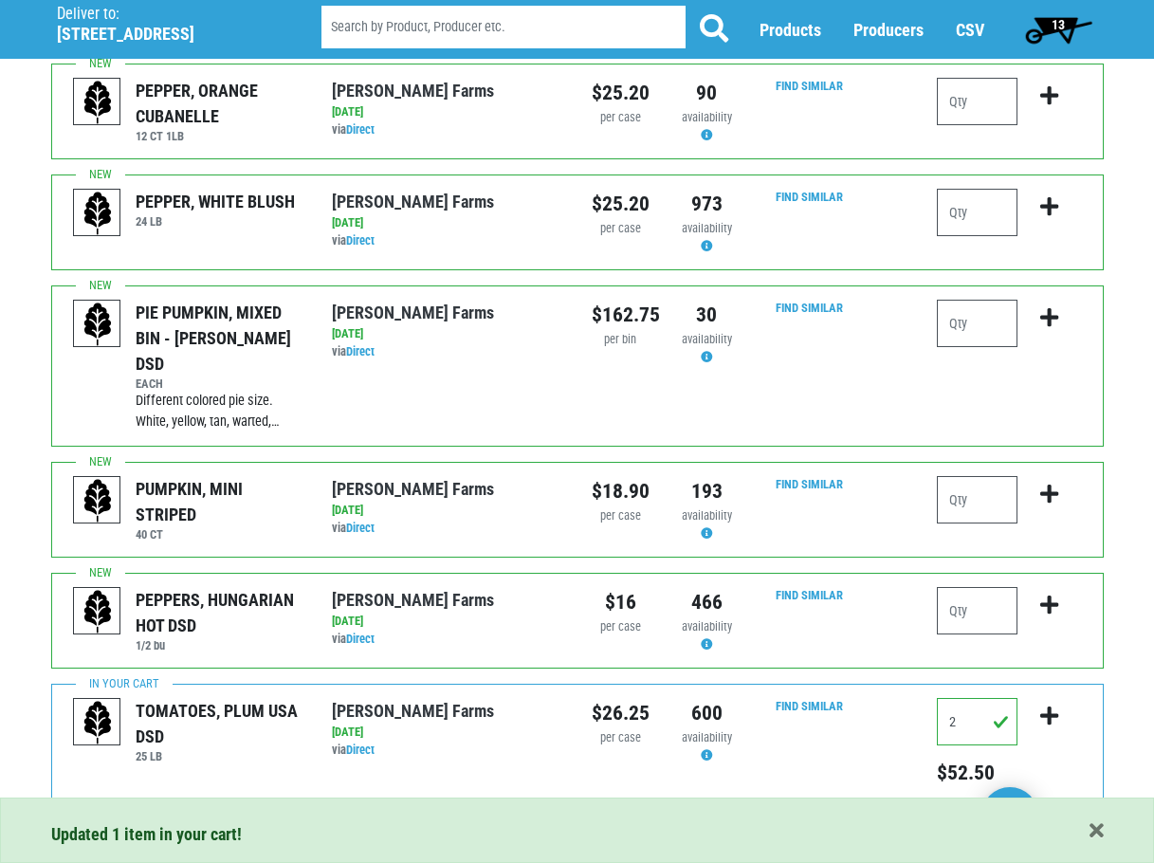
scroll to position [0, 0]
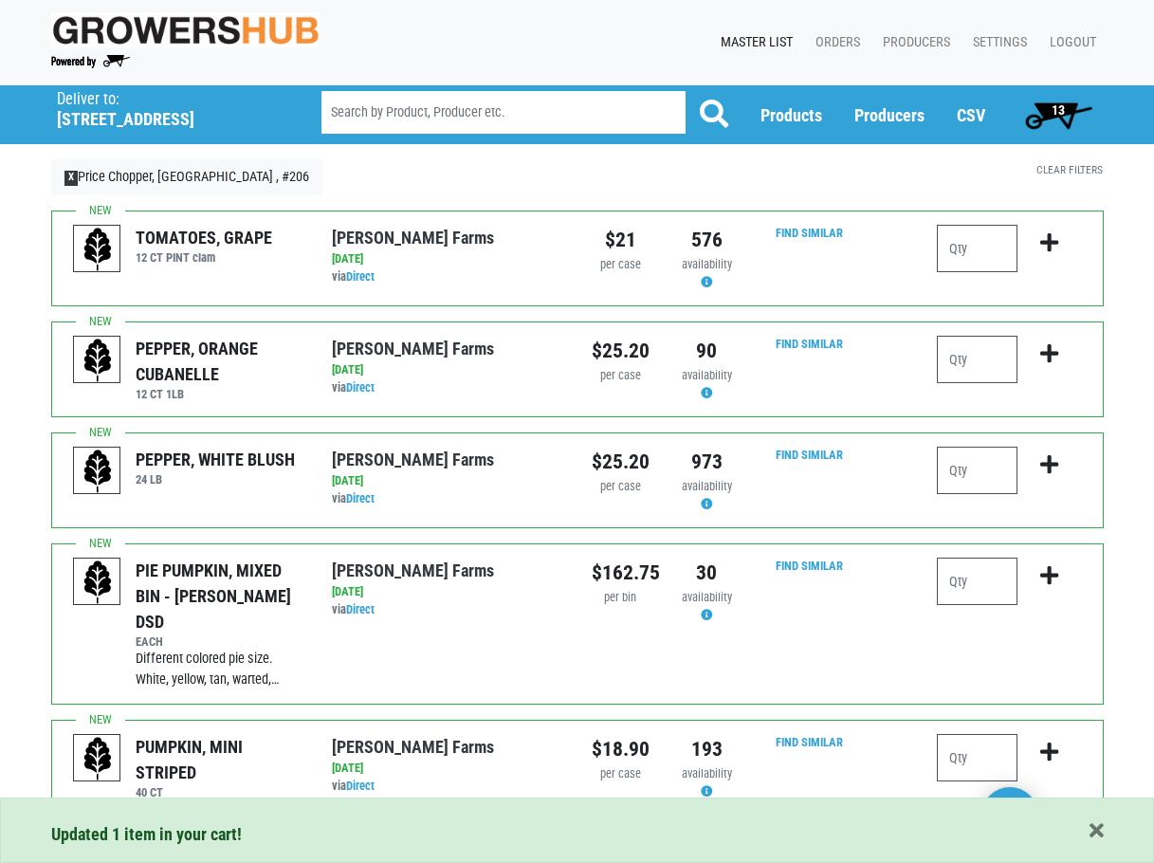
click at [1063, 109] on span "13" at bounding box center [1057, 109] width 13 height 15
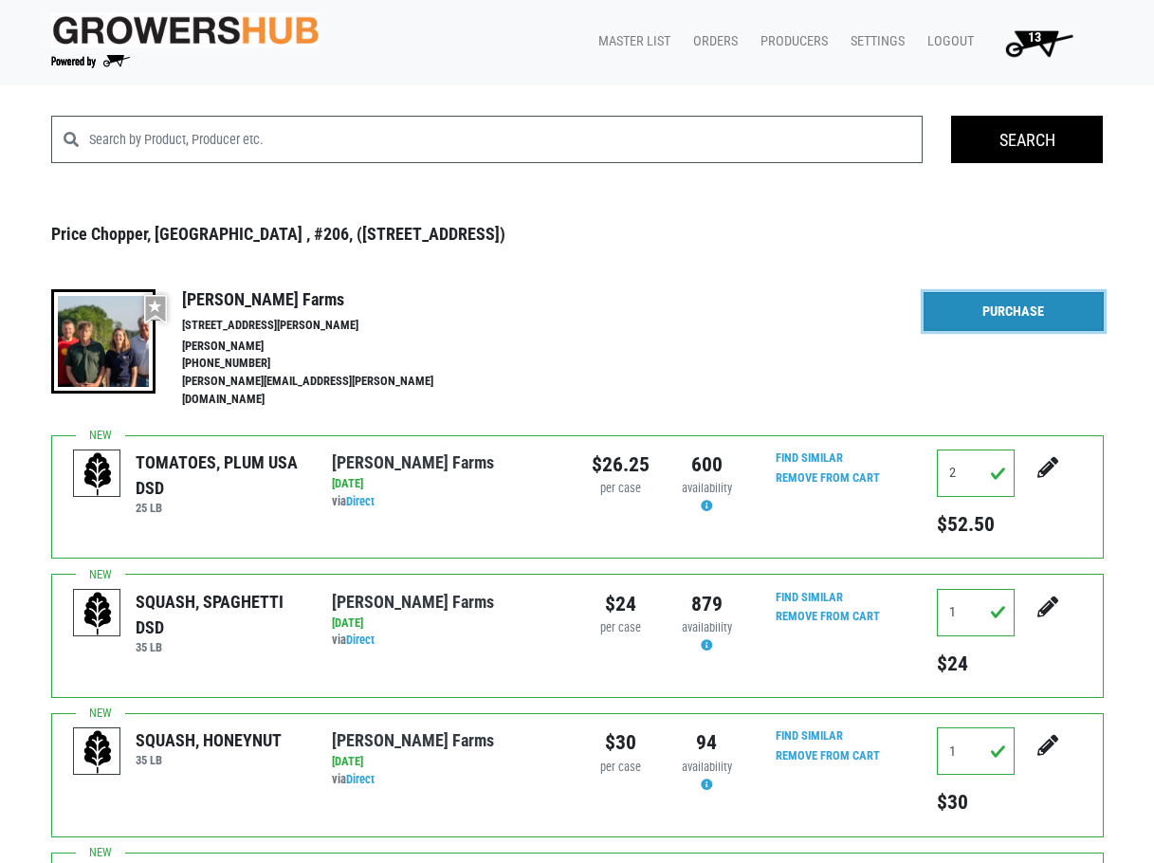
click at [1009, 300] on link "Purchase" at bounding box center [1013, 312] width 180 height 40
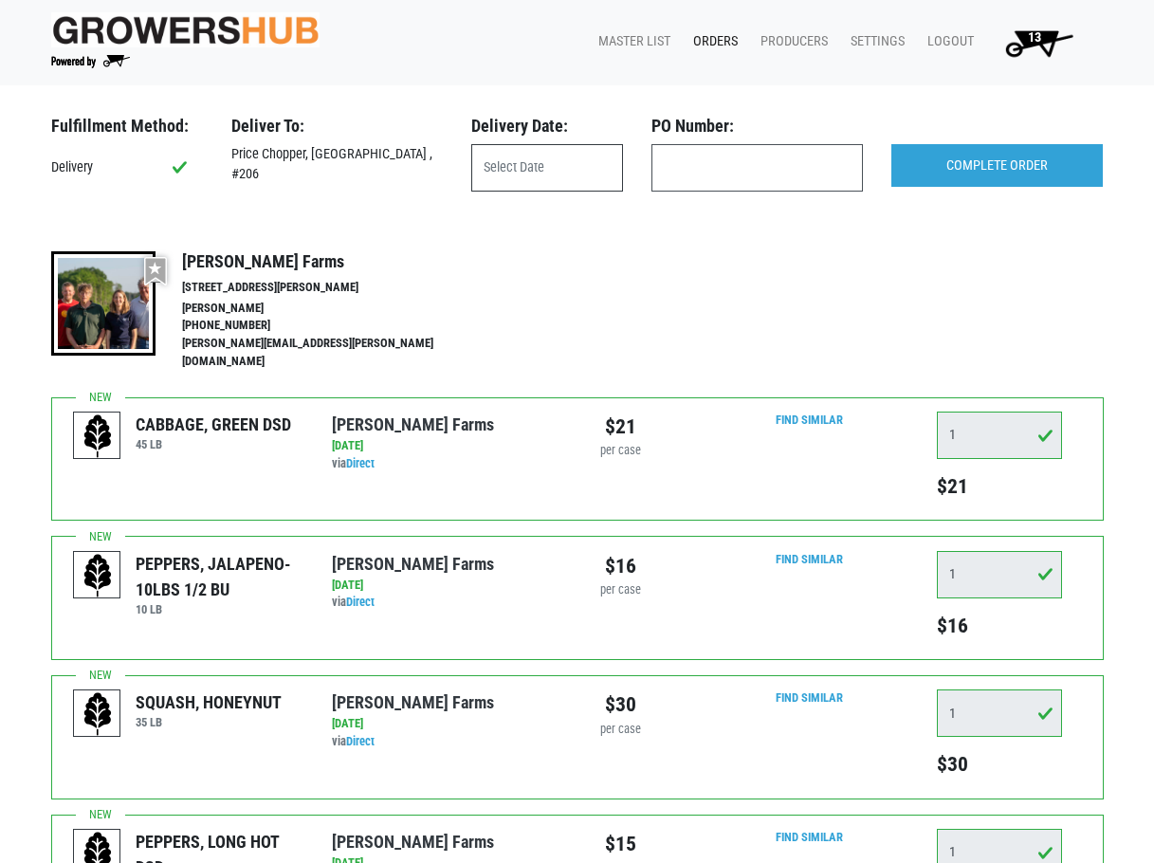
click at [492, 183] on input "text" at bounding box center [547, 167] width 152 height 47
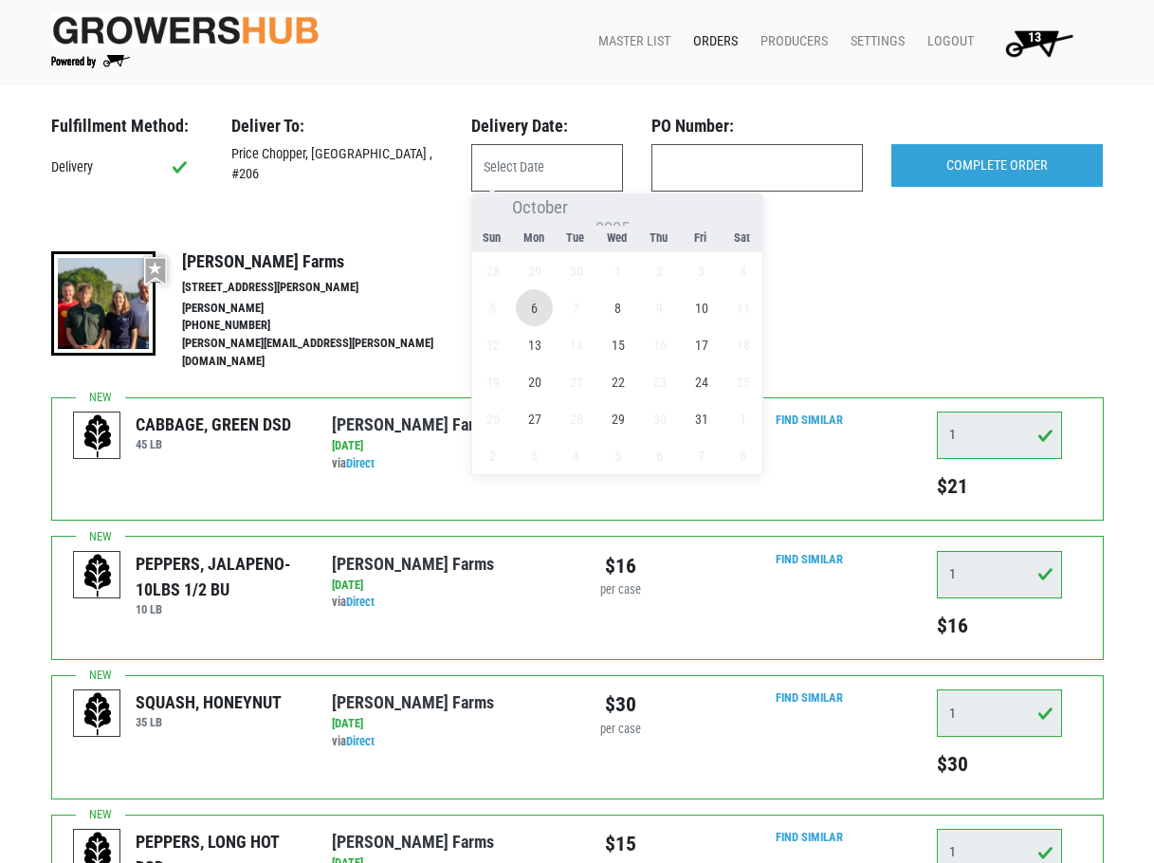
click at [537, 319] on span "6" at bounding box center [534, 307] width 37 height 37
type input "[DATE]"
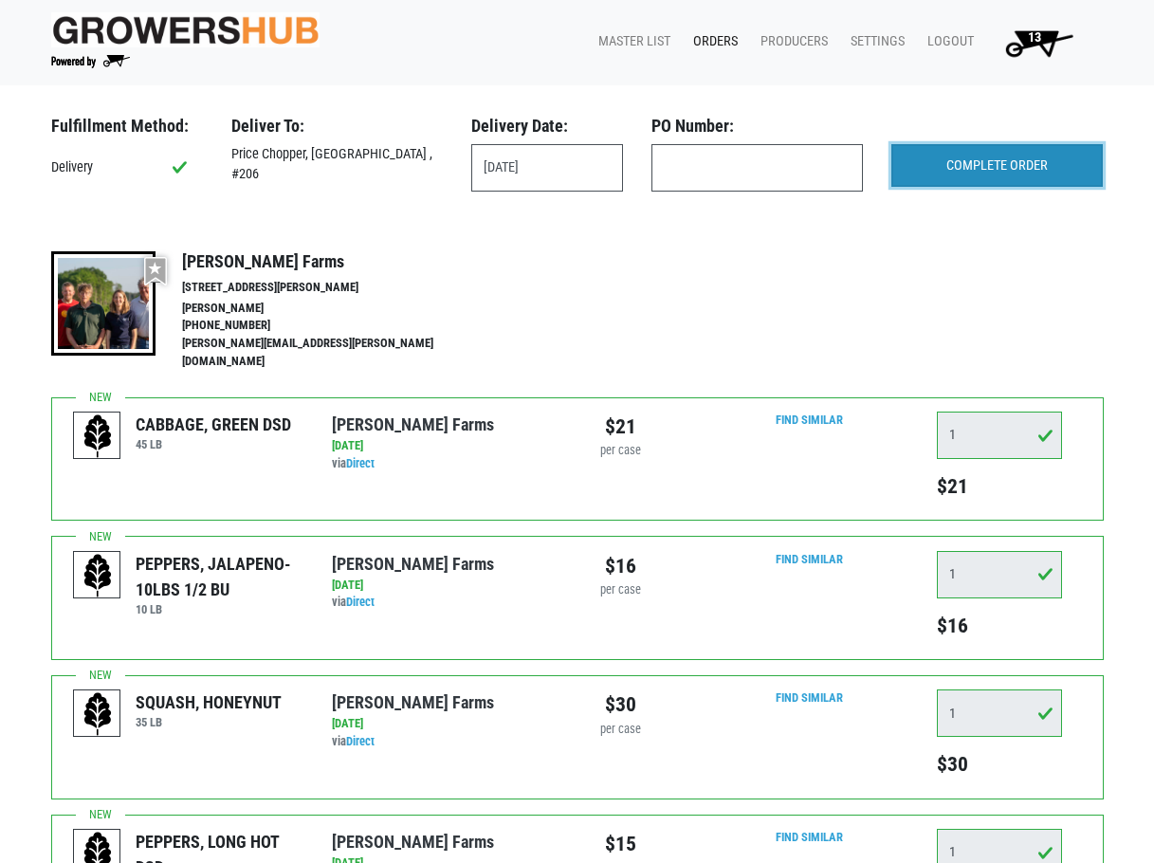
click at [1025, 171] on input "COMPLETE ORDER" at bounding box center [996, 166] width 211 height 44
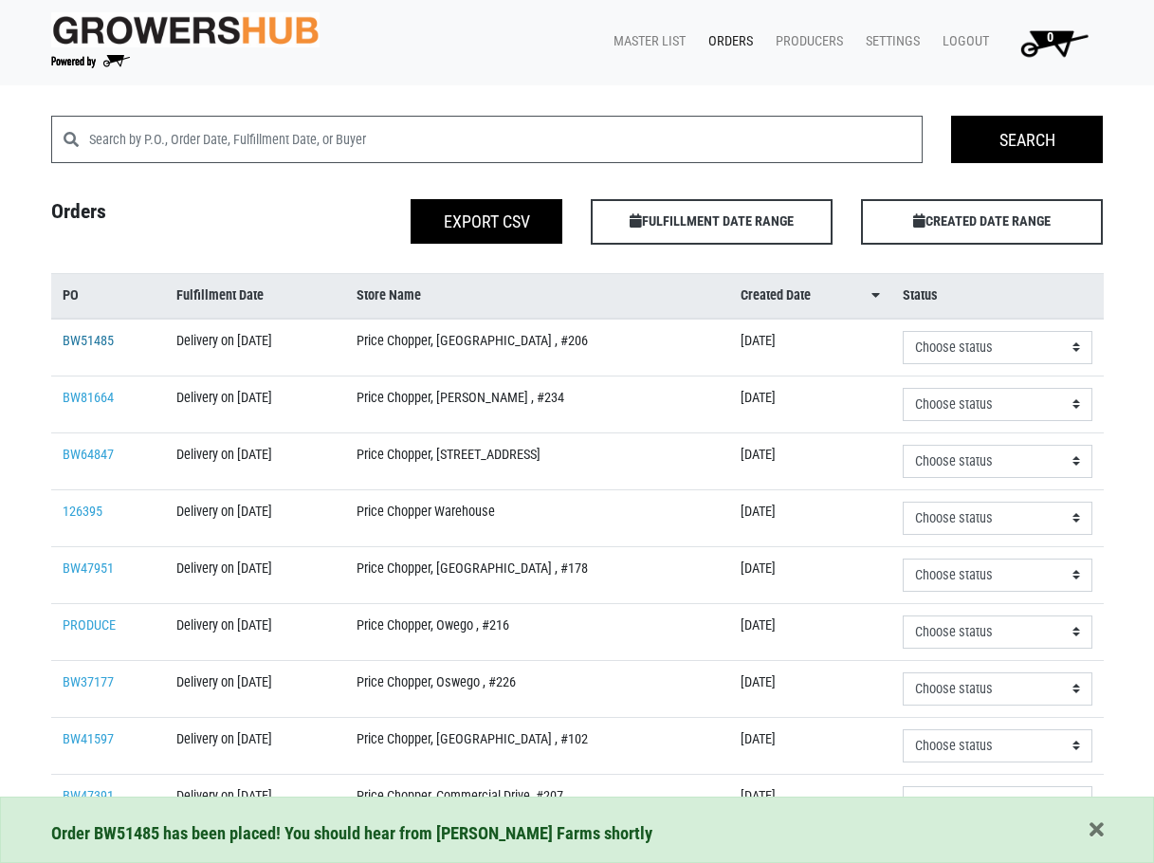
click at [97, 337] on link "BW51485" at bounding box center [88, 341] width 51 height 16
